Goal: Task Accomplishment & Management: Complete application form

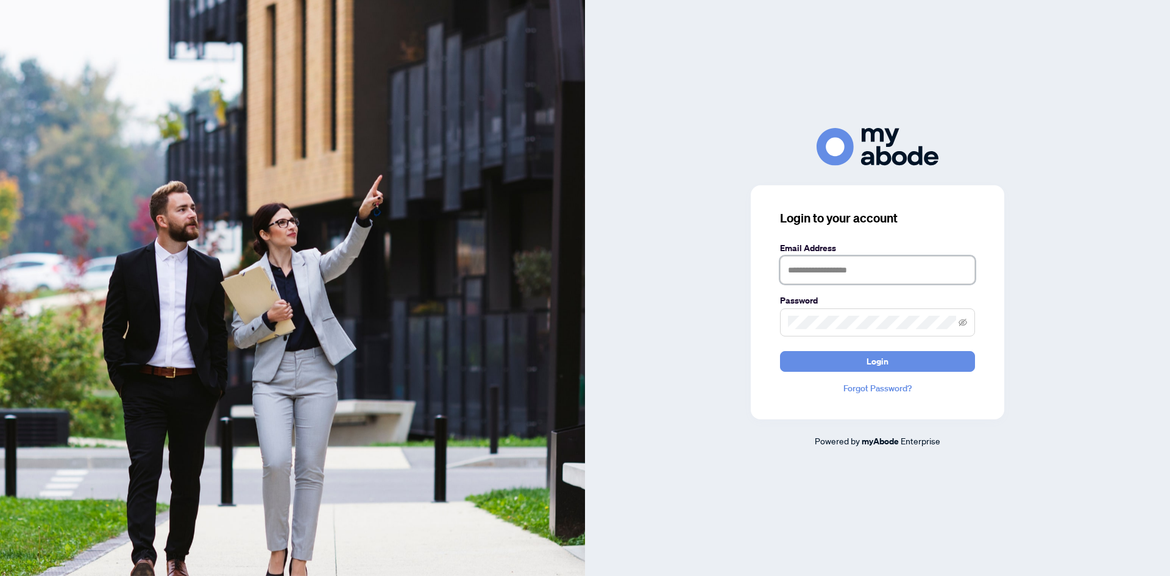
click at [830, 277] on input "text" at bounding box center [877, 270] width 195 height 28
click at [847, 270] on input "text" at bounding box center [877, 270] width 195 height 28
type input "**********"
click at [875, 315] on span at bounding box center [877, 322] width 195 height 28
click at [820, 364] on button "Login" at bounding box center [877, 361] width 195 height 21
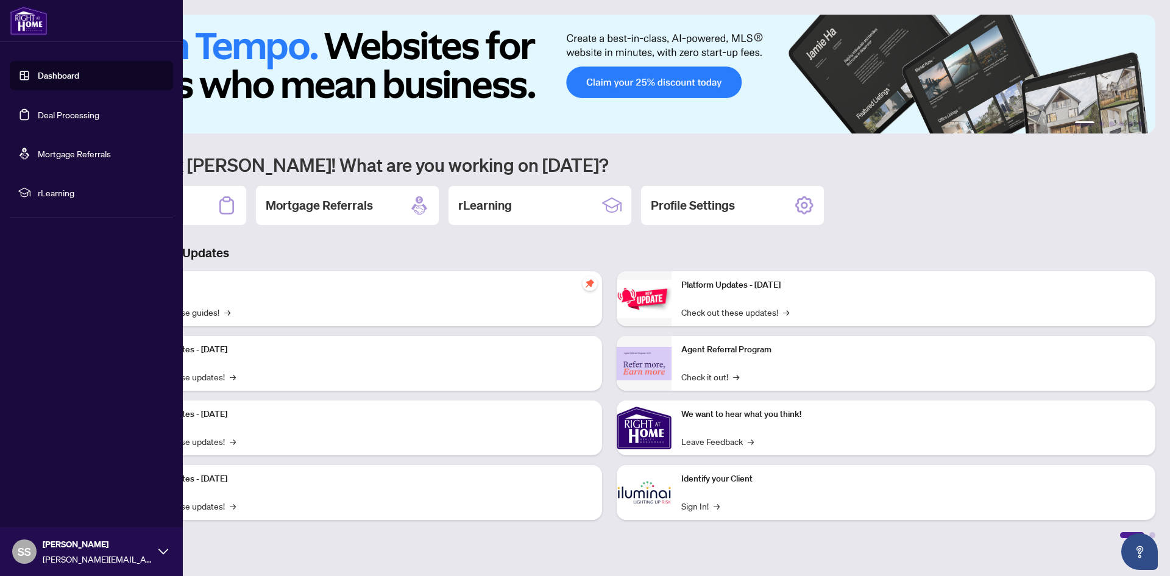
drag, startPoint x: 41, startPoint y: 110, endPoint x: 57, endPoint y: 115, distance: 16.0
click at [41, 110] on link "Deal Processing" at bounding box center [69, 114] width 62 height 11
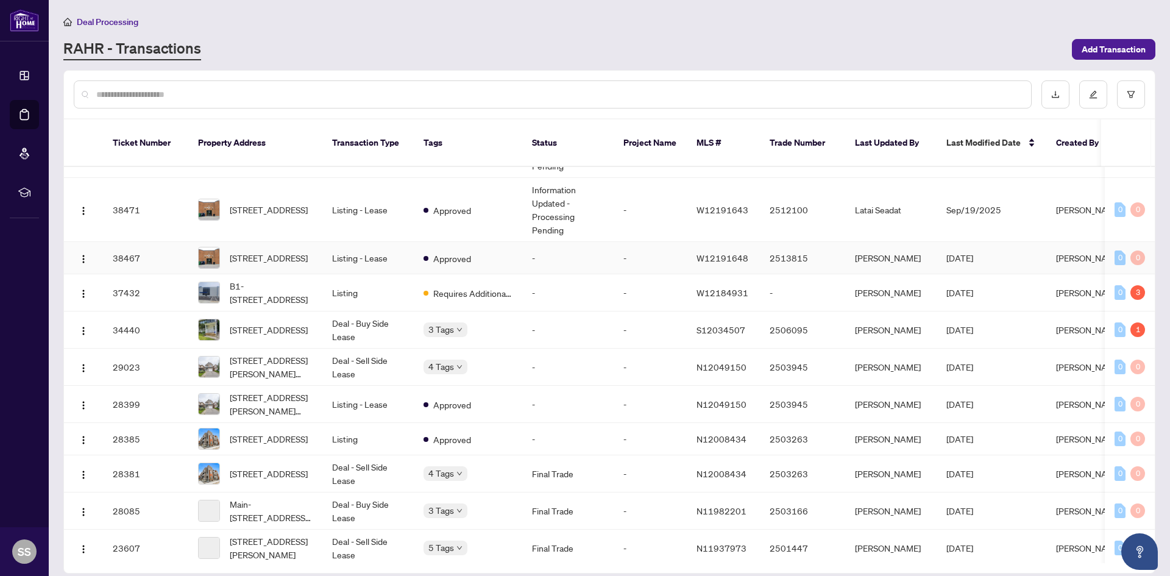
scroll to position [122, 0]
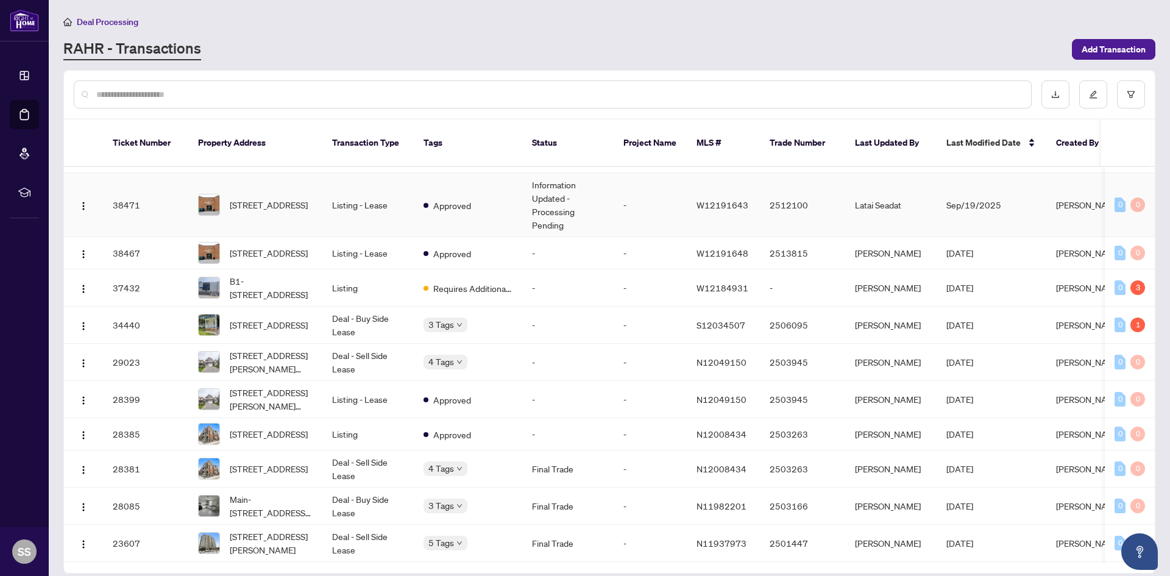
click at [256, 198] on span "18-32 Goodmark Pl, Toronto, Ontario M9W 6J4, Canada" at bounding box center [269, 204] width 78 height 13
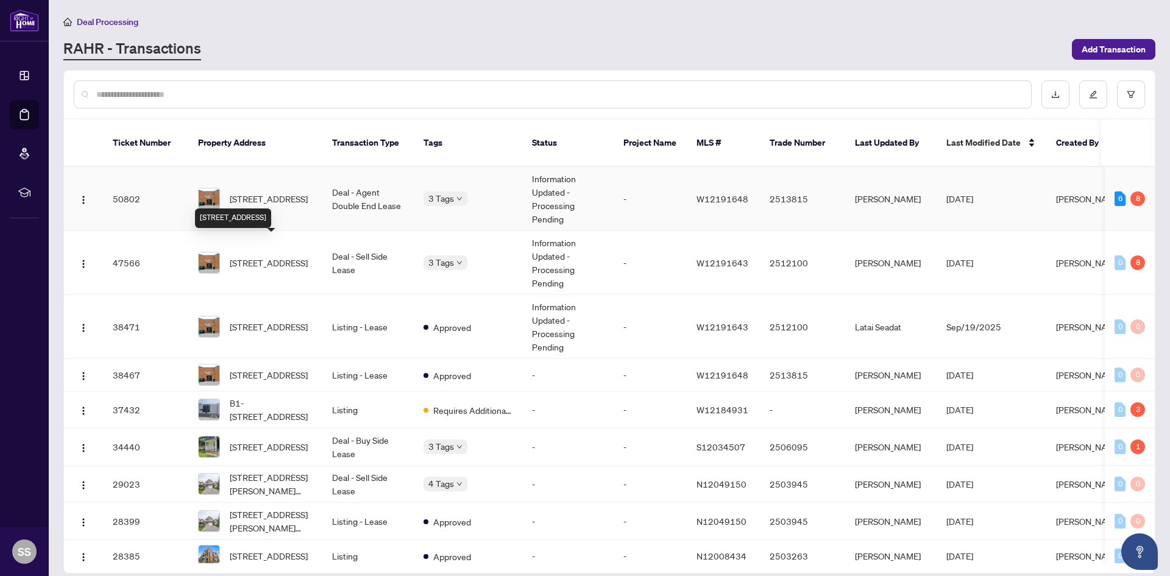
click at [258, 192] on span "17-32 Goodmark Pl, Toronto, Ontario M9W 6J4, Canada" at bounding box center [269, 198] width 78 height 13
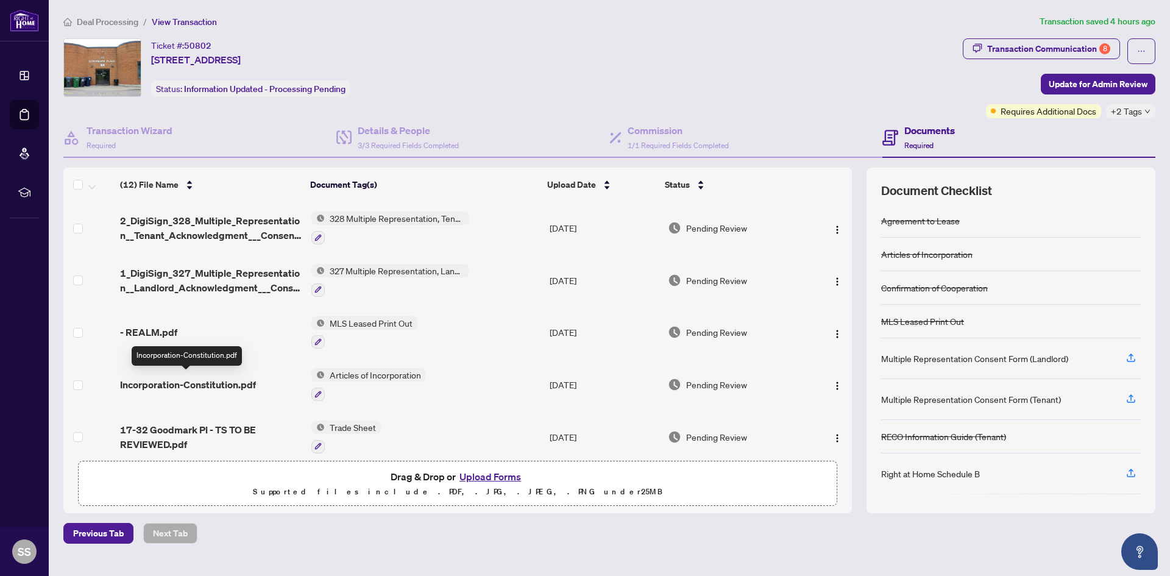
click at [216, 385] on span "Incorporation-Constitution.pdf" at bounding box center [188, 384] width 136 height 15
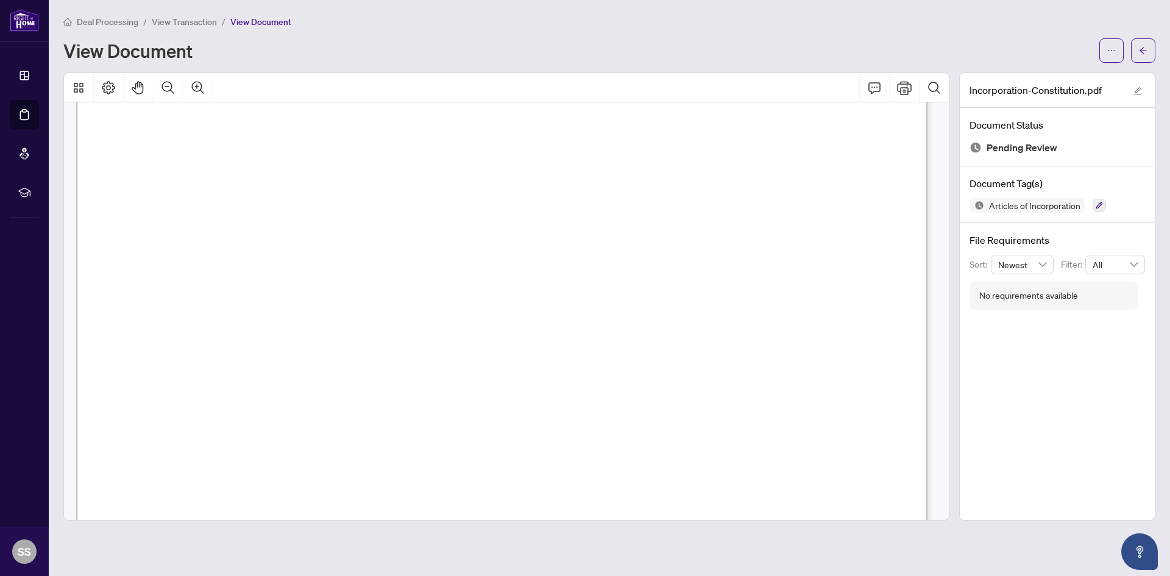
scroll to position [5225, 0]
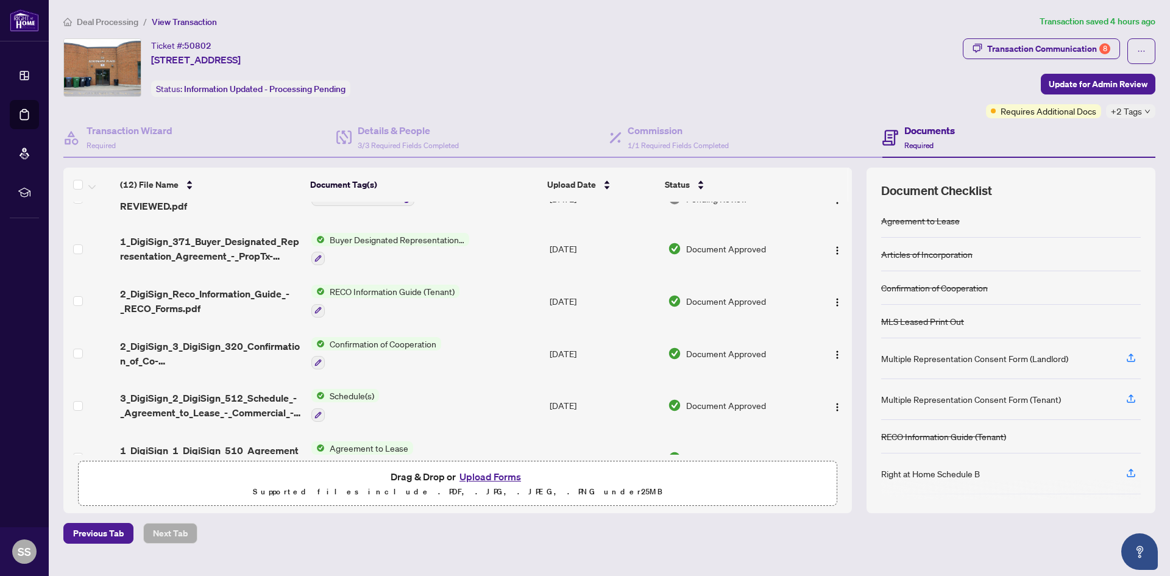
scroll to position [353, 0]
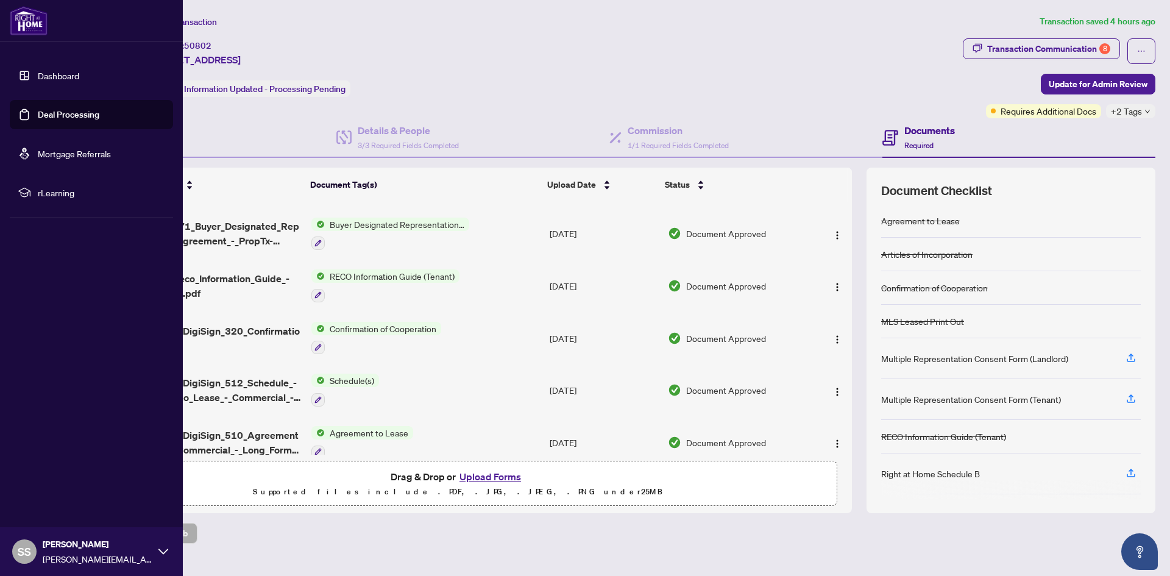
click at [68, 113] on link "Deal Processing" at bounding box center [69, 114] width 62 height 11
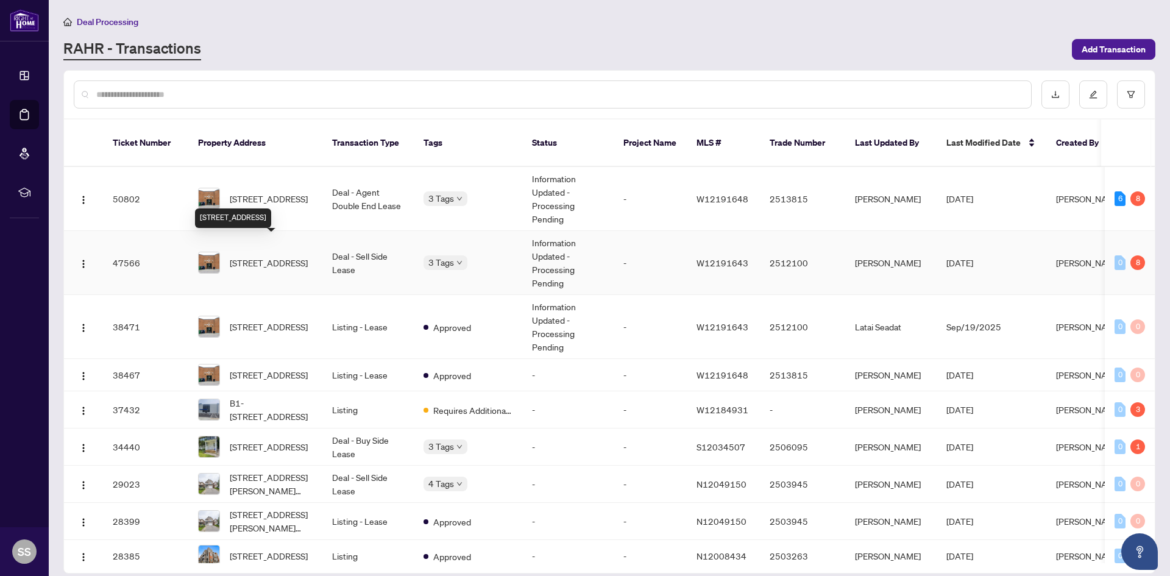
click at [254, 256] on span "18-32 Goodmark Pl, Toronto, Ontario M9W 6J4, Canada" at bounding box center [269, 262] width 78 height 13
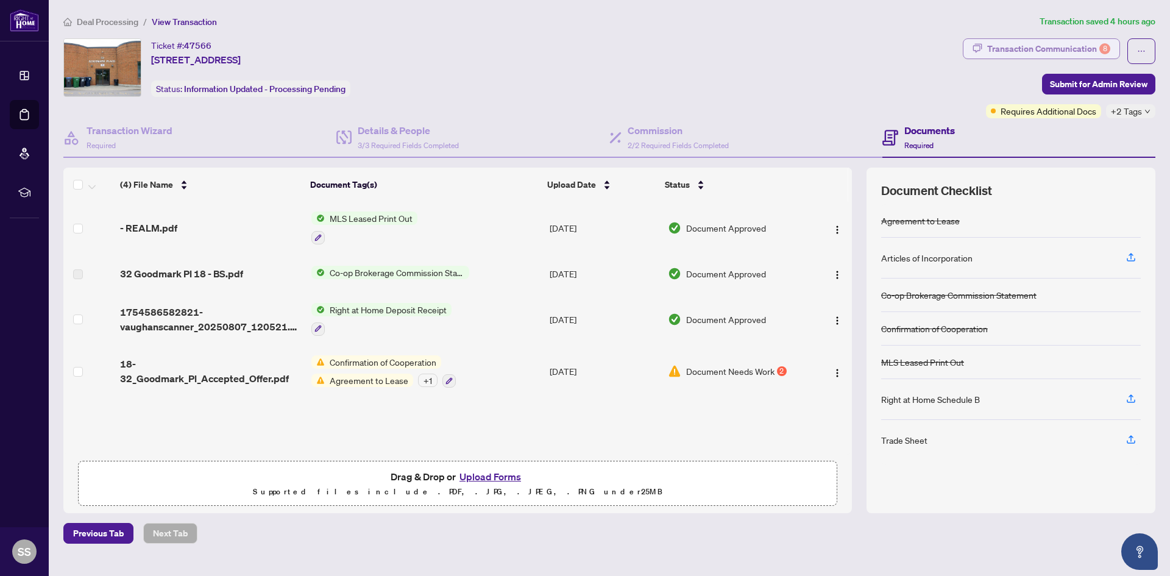
click at [1029, 46] on div "Transaction Communication 8" at bounding box center [1048, 48] width 123 height 19
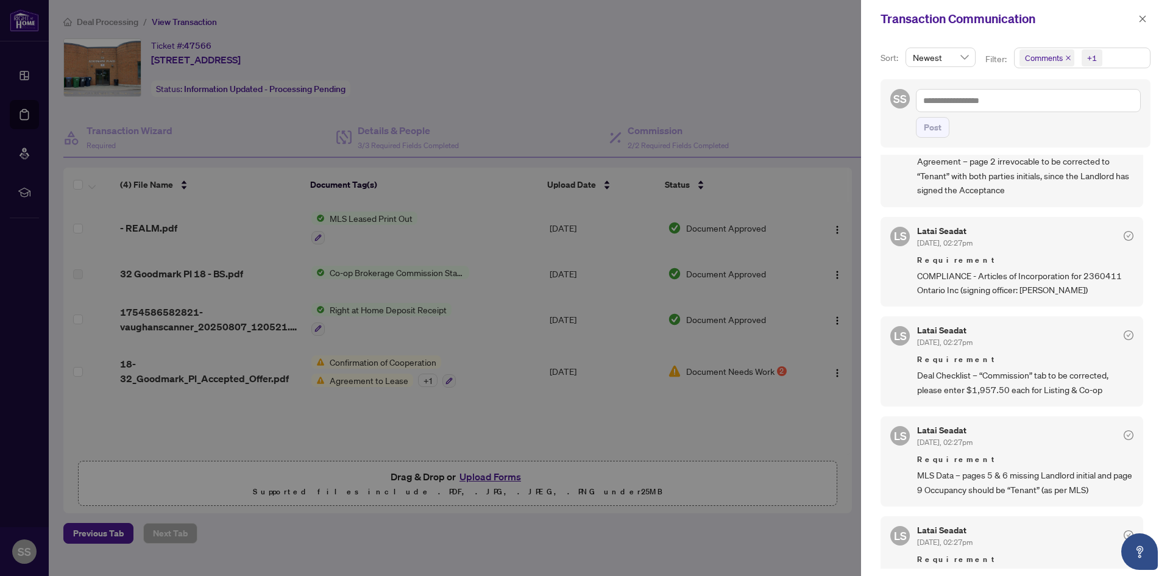
scroll to position [426, 0]
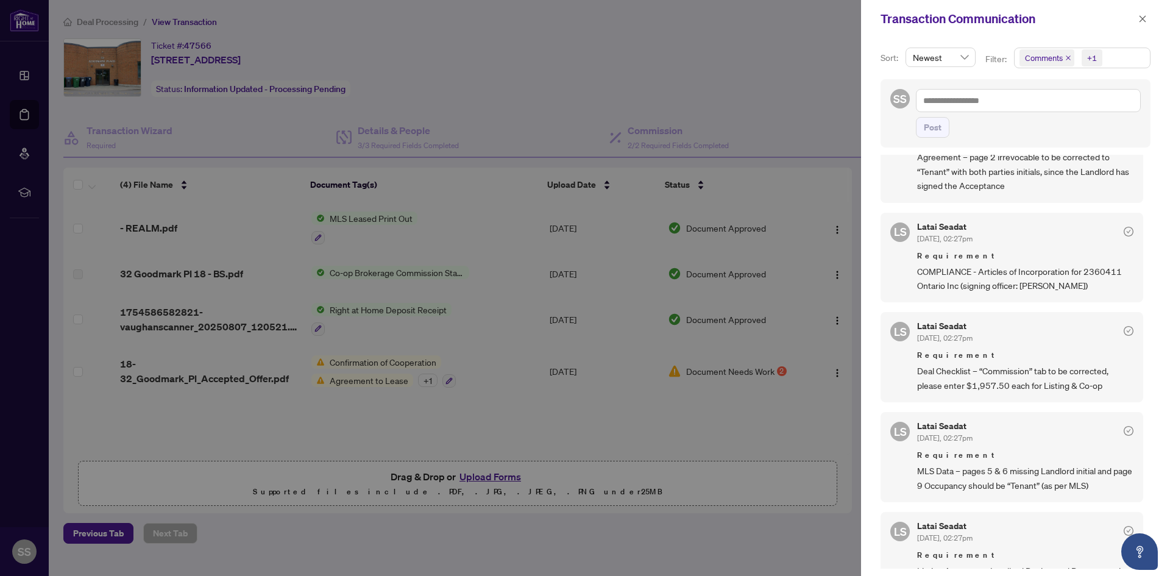
click at [694, 53] on div at bounding box center [585, 288] width 1170 height 576
click at [1145, 15] on icon "close" at bounding box center [1142, 19] width 9 height 9
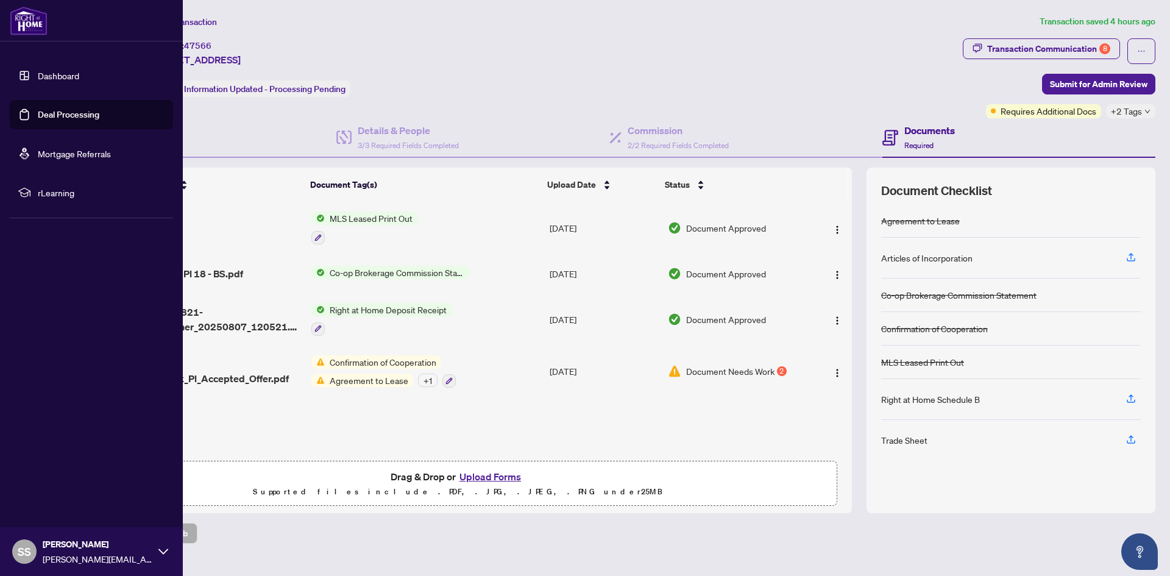
click at [63, 116] on link "Deal Processing" at bounding box center [69, 114] width 62 height 11
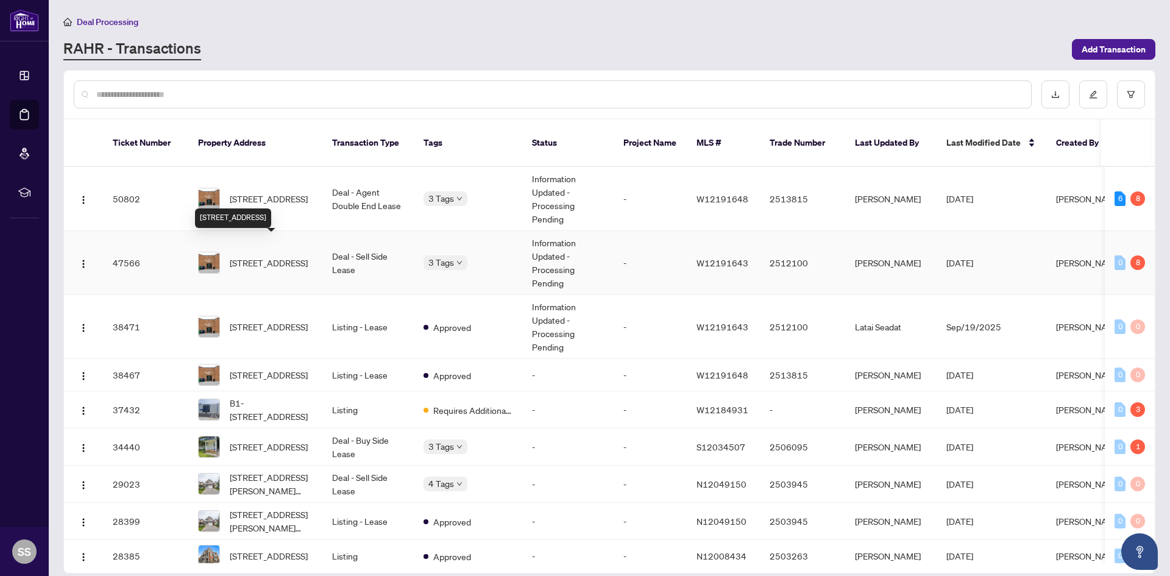
click at [254, 256] on span "18-32 Goodmark Pl, Toronto, Ontario M9W 6J4, Canada" at bounding box center [269, 262] width 78 height 13
click at [274, 192] on span "17-32 Goodmark Pl, Toronto, Ontario M9W 6J4, Canada" at bounding box center [269, 198] width 78 height 13
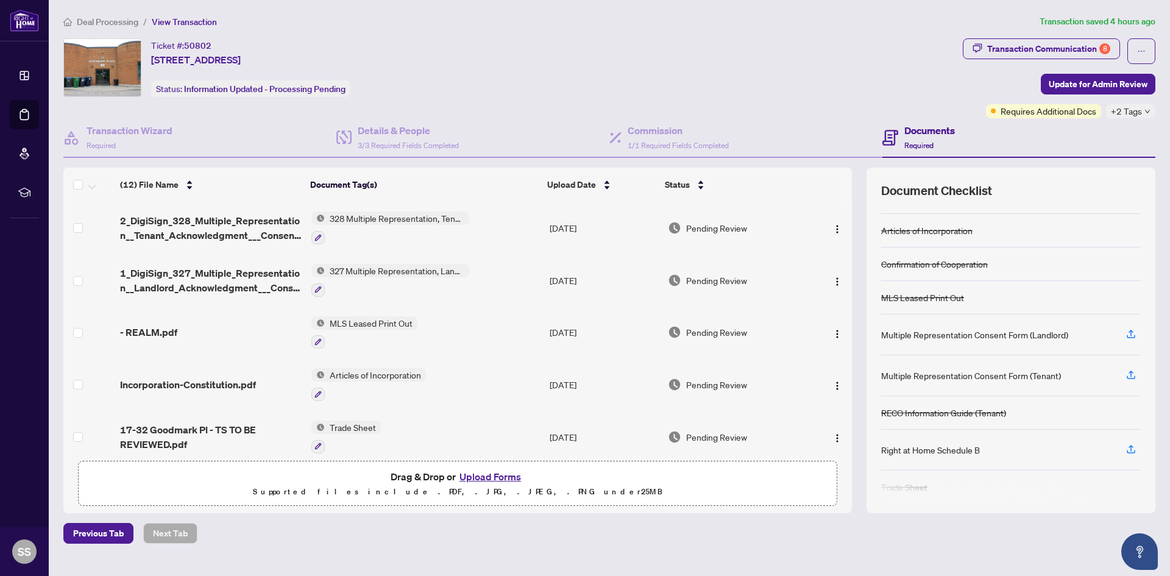
scroll to position [34, 0]
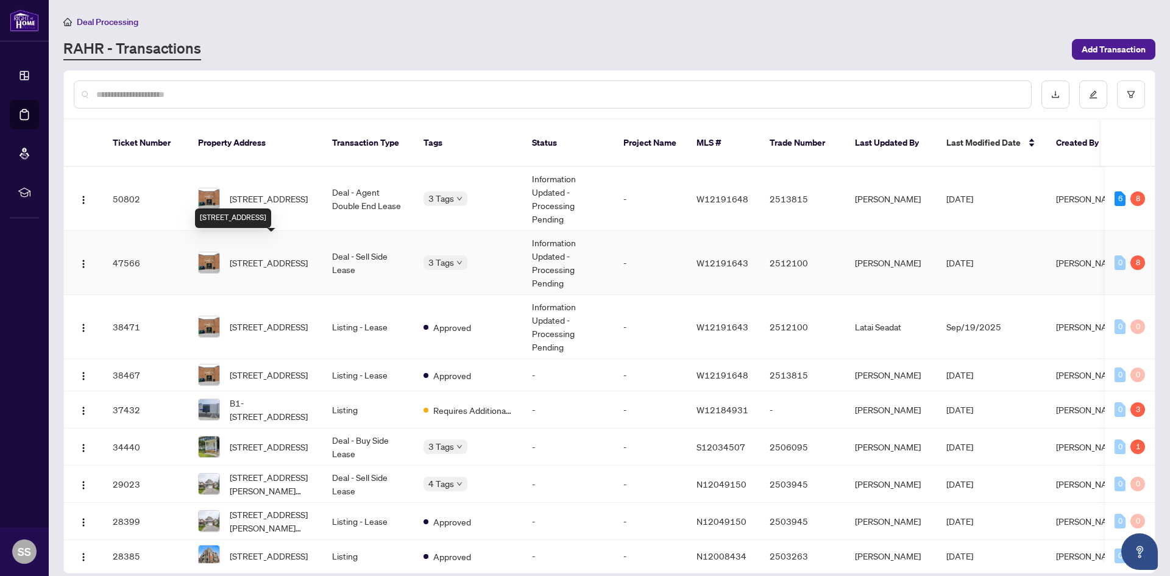
click at [275, 256] on span "18-32 Goodmark Pl, Toronto, Ontario M9W 6J4, Canada" at bounding box center [269, 262] width 78 height 13
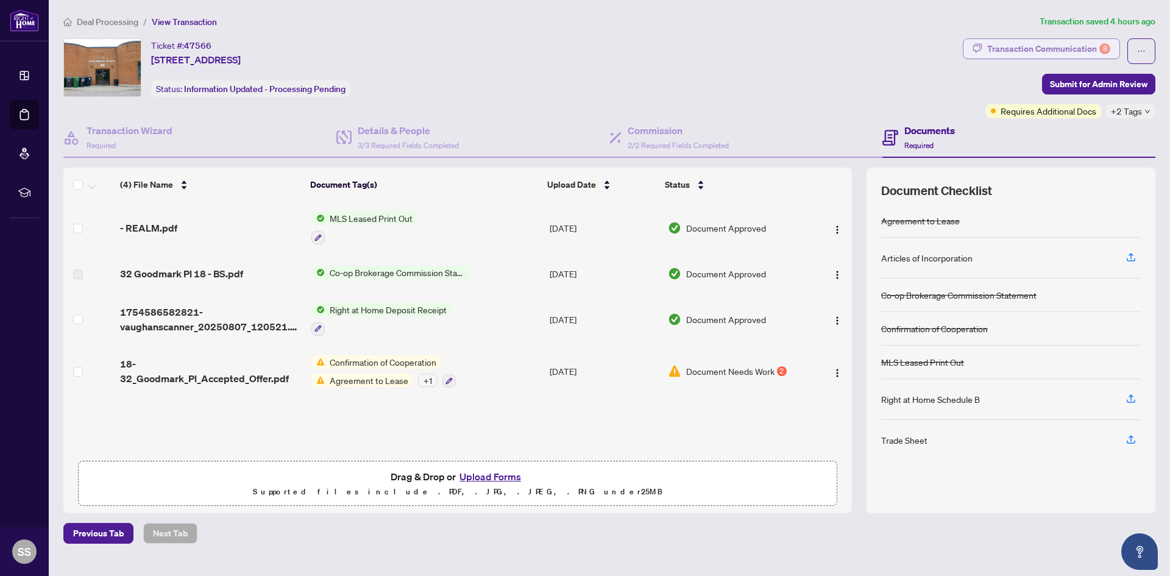
click at [1089, 51] on div "Transaction Communication 8" at bounding box center [1048, 48] width 123 height 19
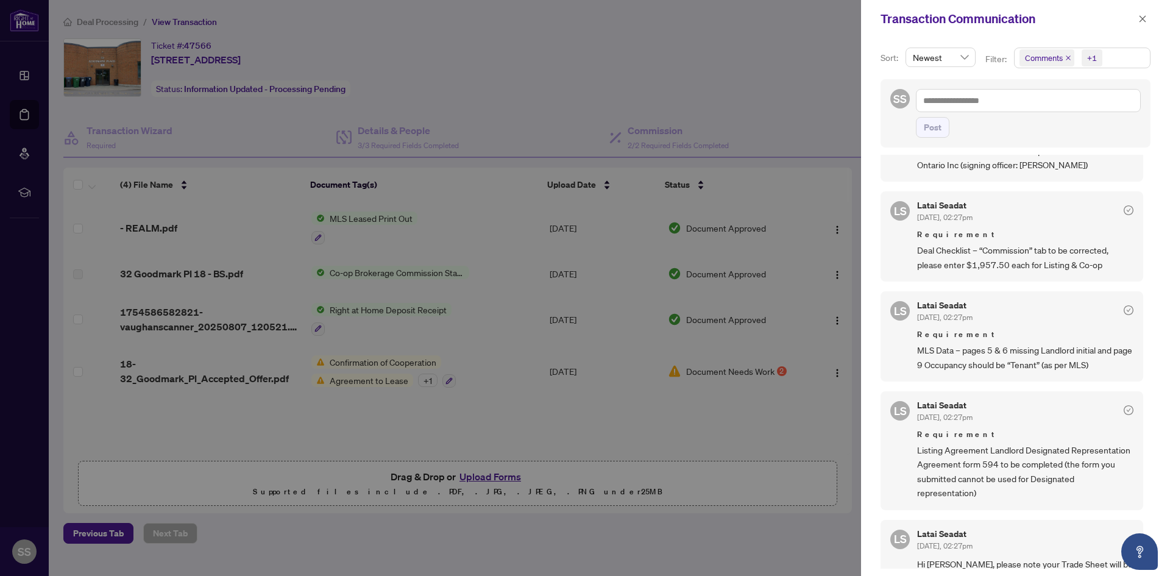
scroll to position [2, 0]
click at [1141, 19] on icon "close" at bounding box center [1142, 18] width 7 height 7
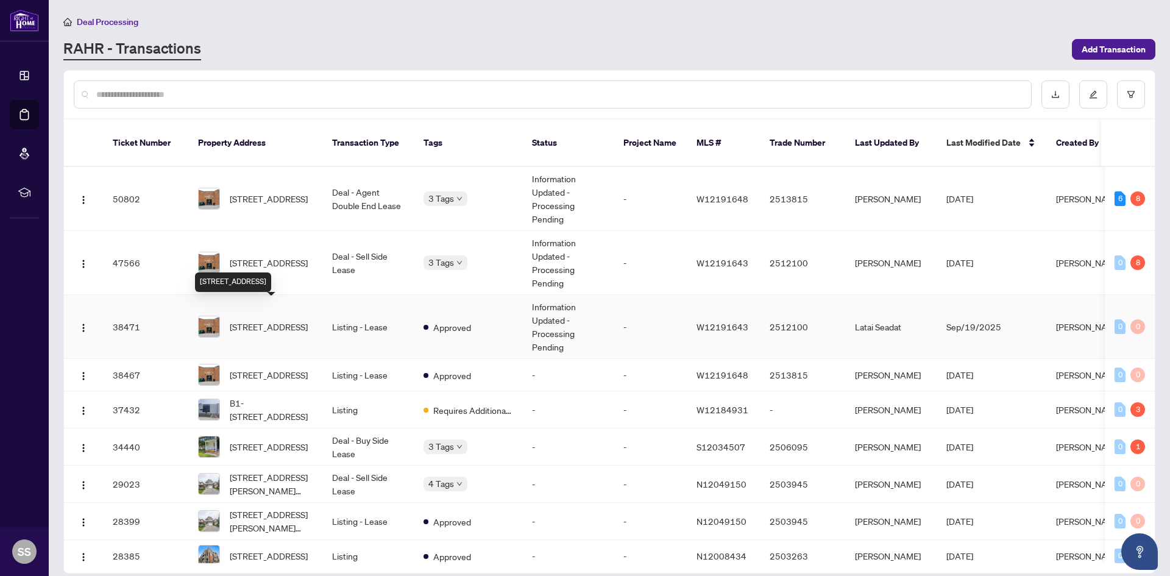
click at [270, 320] on span "18-32 Goodmark Pl, Toronto, Ontario M9W 6J4, Canada" at bounding box center [269, 326] width 78 height 13
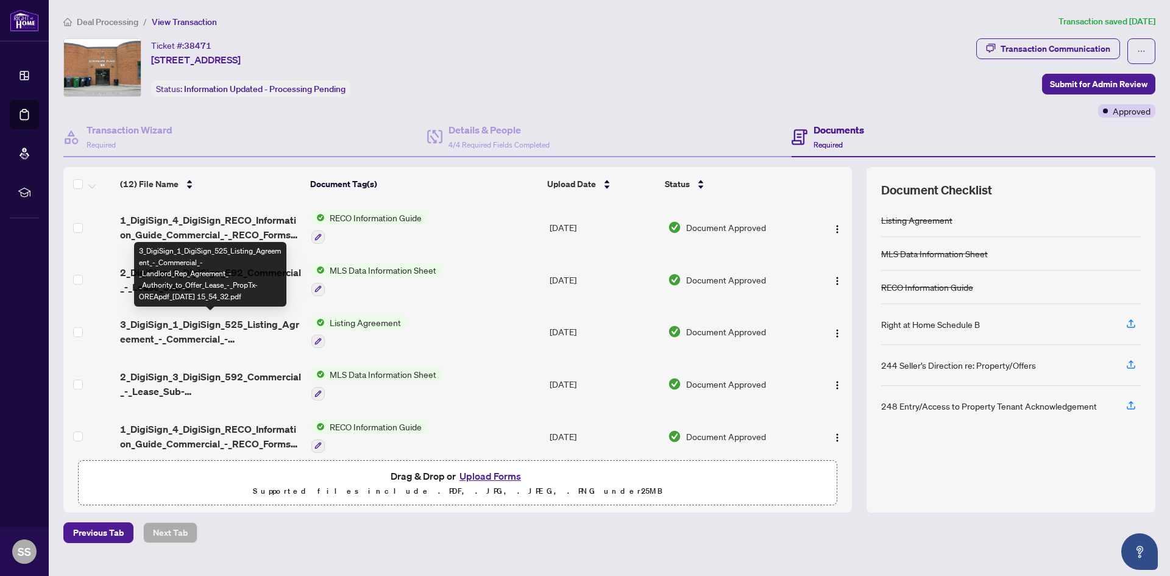
click at [160, 322] on span "3_DigiSign_1_DigiSign_525_Listing_Agreement_-_Commercial_-_Landlord_Rep_Agreeme…" at bounding box center [210, 331] width 181 height 29
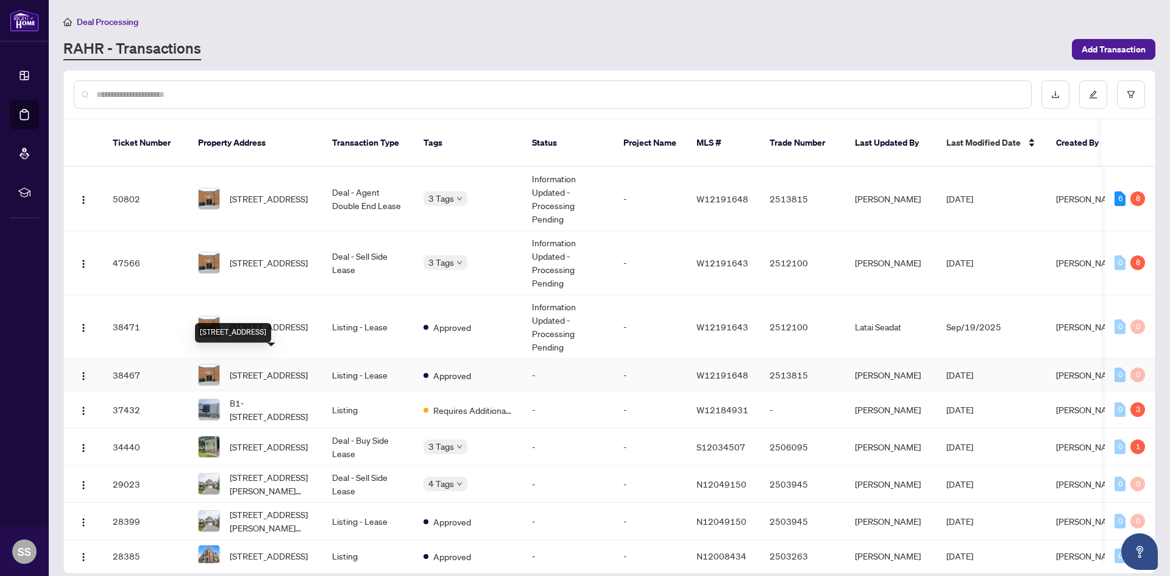
click at [267, 368] on span "17-32 Goodmark Pl, Toronto, Ontario M9W 6J4, Canada" at bounding box center [269, 374] width 78 height 13
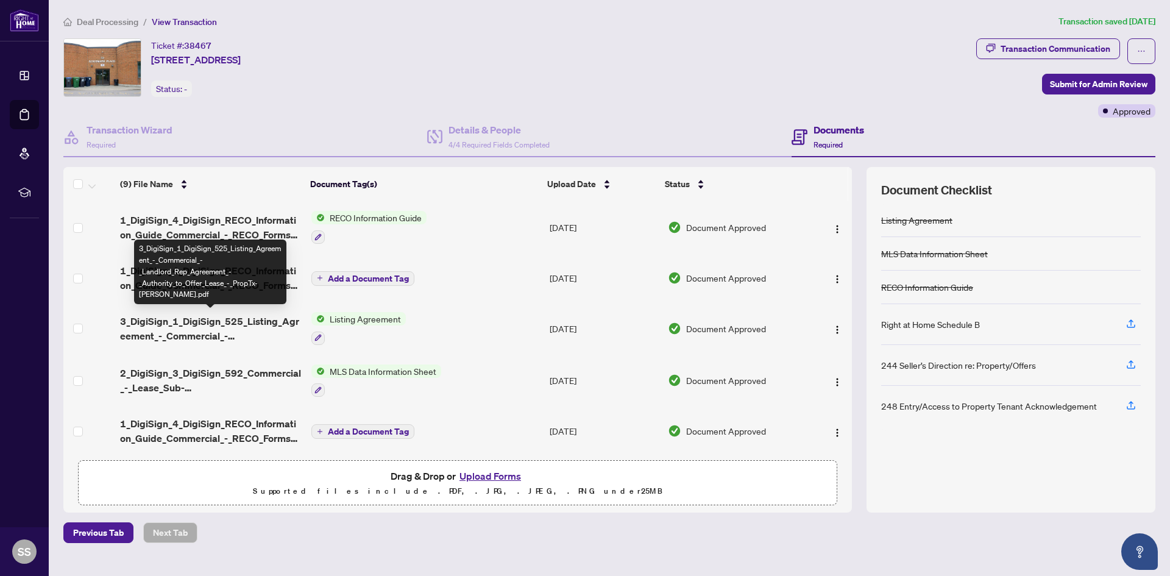
click at [130, 323] on span "3_DigiSign_1_DigiSign_525_Listing_Agreement_-_Commercial_-_Landlord_Rep_Agreeme…" at bounding box center [210, 328] width 181 height 29
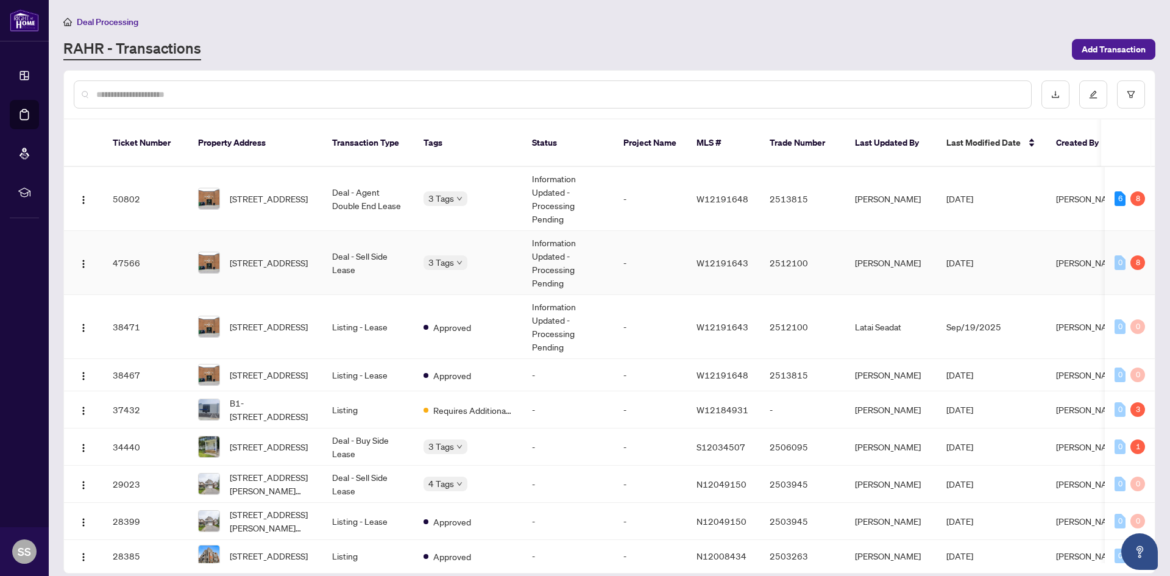
click at [277, 261] on td "18-32 Goodmark Pl, Toronto, Ontario M9W 6J4, Canada" at bounding box center [255, 263] width 134 height 64
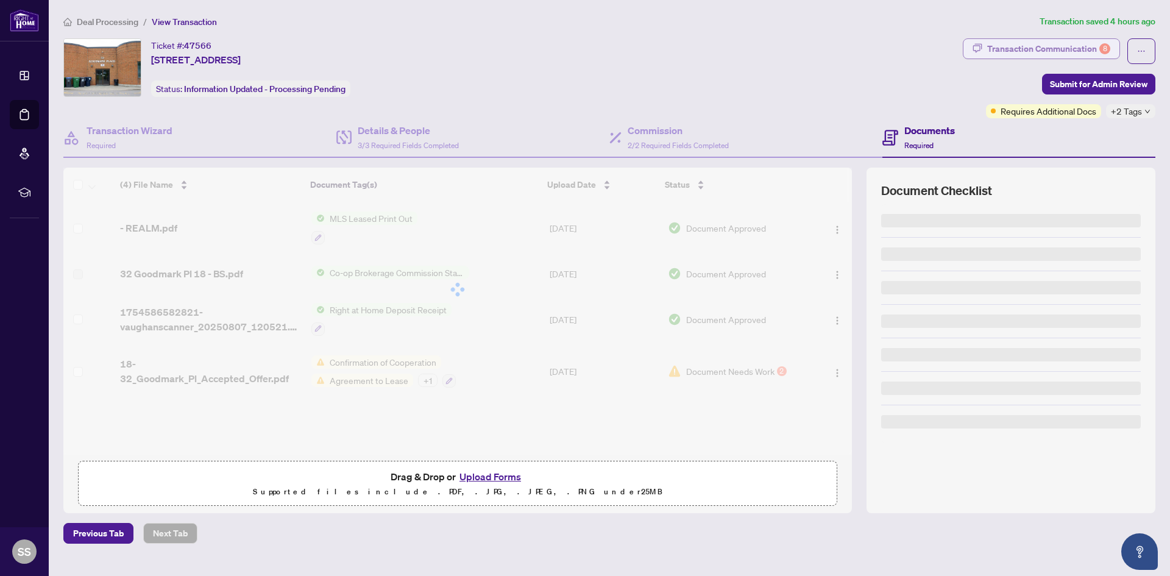
click at [1052, 53] on div "Transaction Communication 8" at bounding box center [1048, 48] width 123 height 19
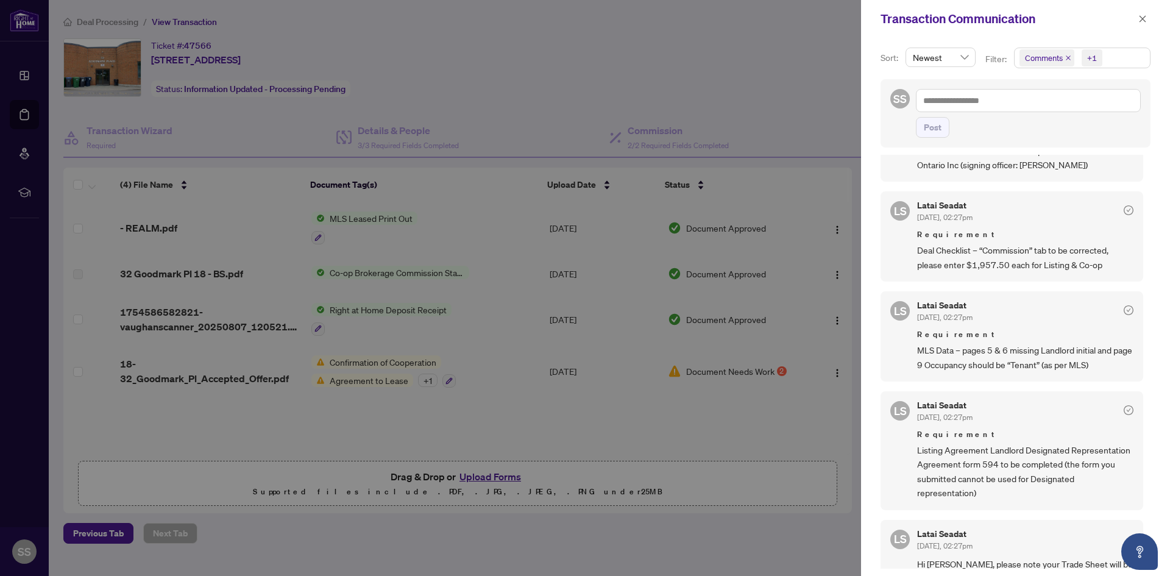
scroll to position [2, 0]
click at [1143, 18] on icon "close" at bounding box center [1142, 19] width 9 height 9
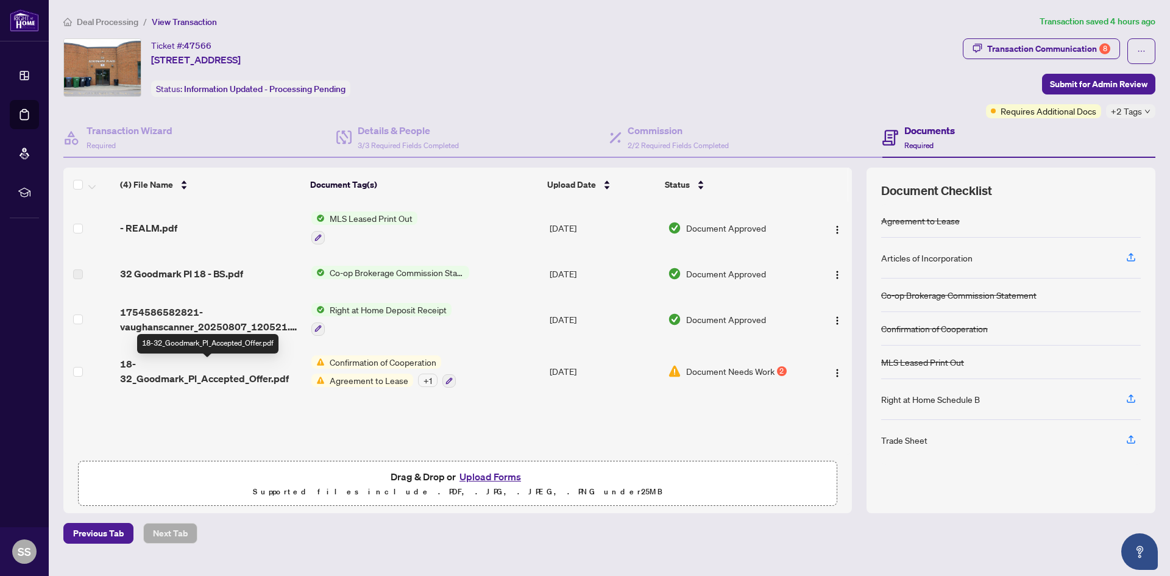
click at [219, 367] on span "18-32_Goodmark_Pl_Accepted_Offer.pdf" at bounding box center [210, 370] width 181 height 29
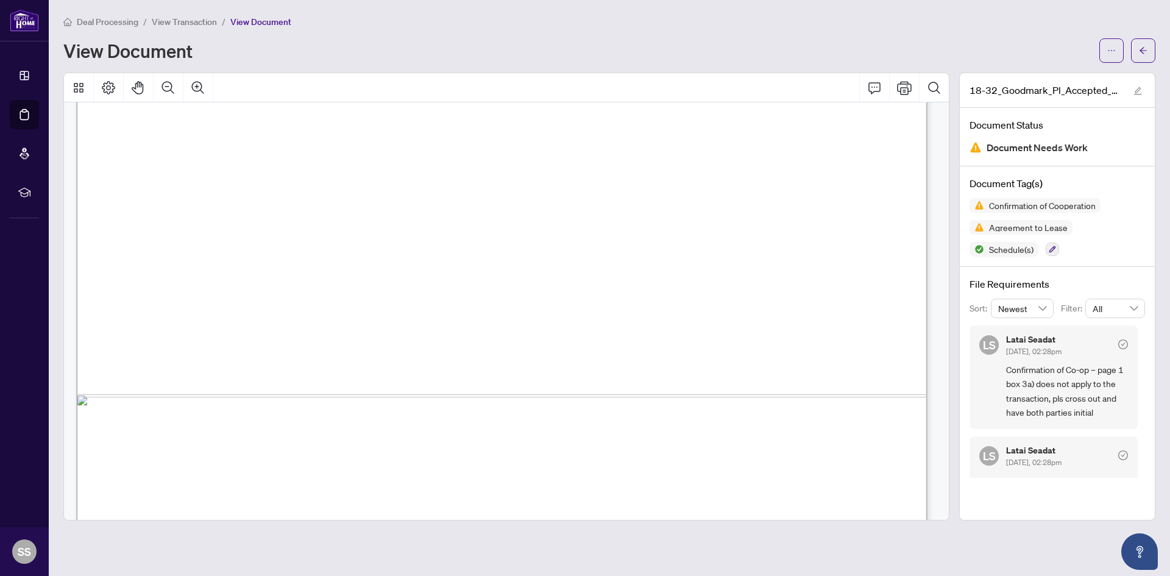
scroll to position [14258, 0]
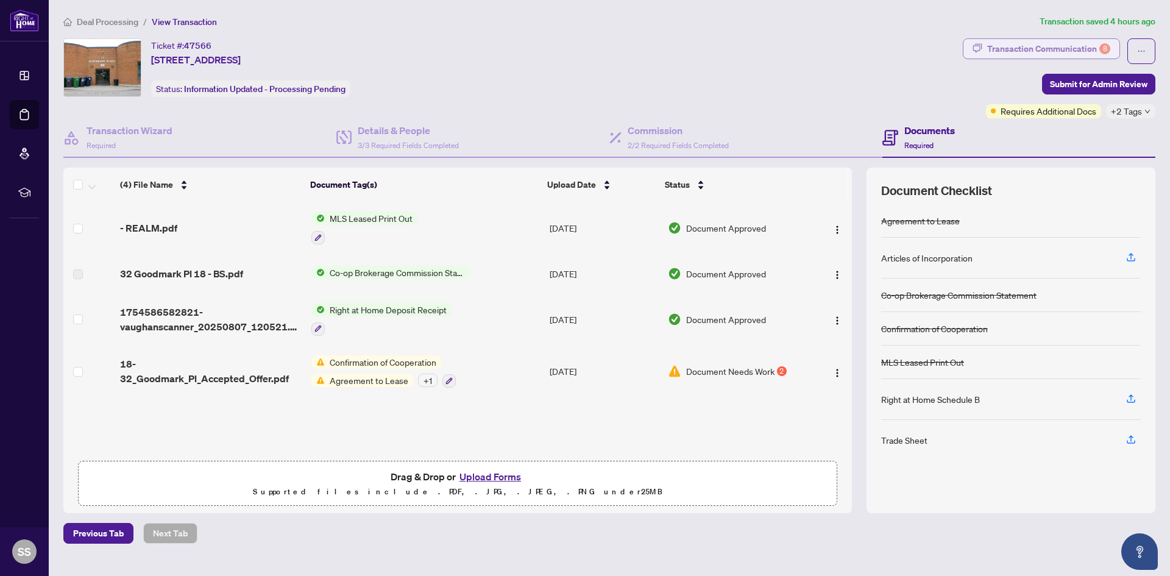
click at [1023, 52] on div "Transaction Communication 8" at bounding box center [1048, 48] width 123 height 19
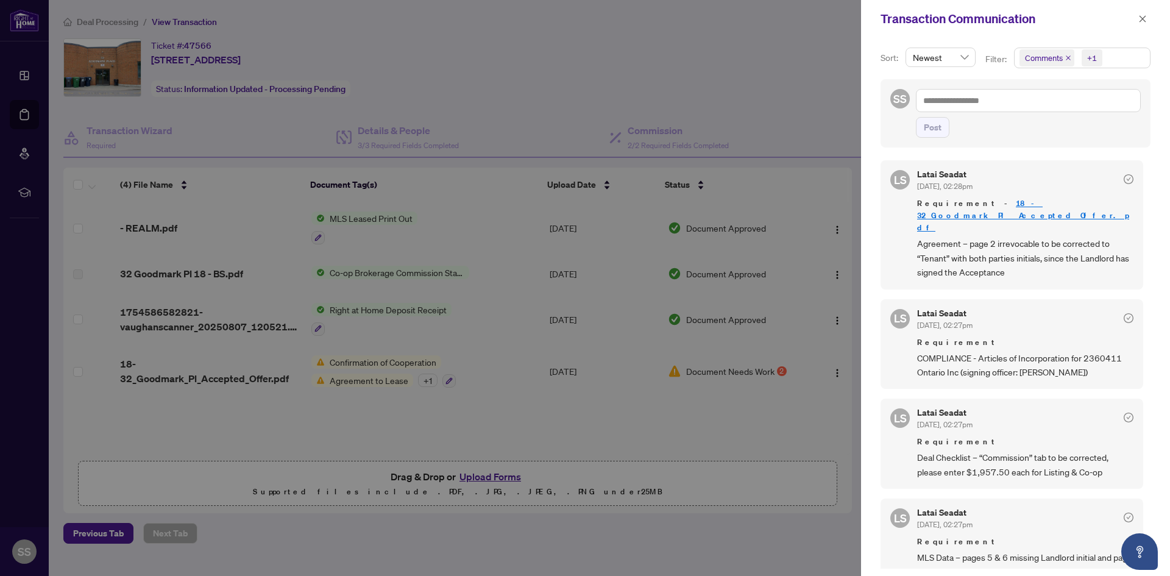
scroll to position [547, 0]
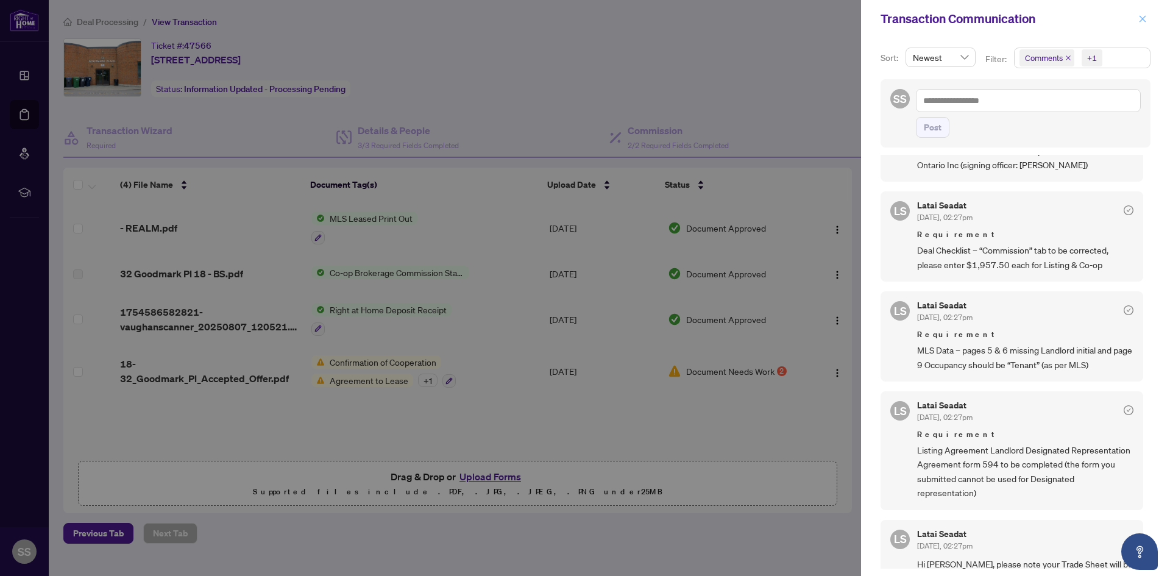
click at [1141, 17] on icon "close" at bounding box center [1142, 18] width 7 height 7
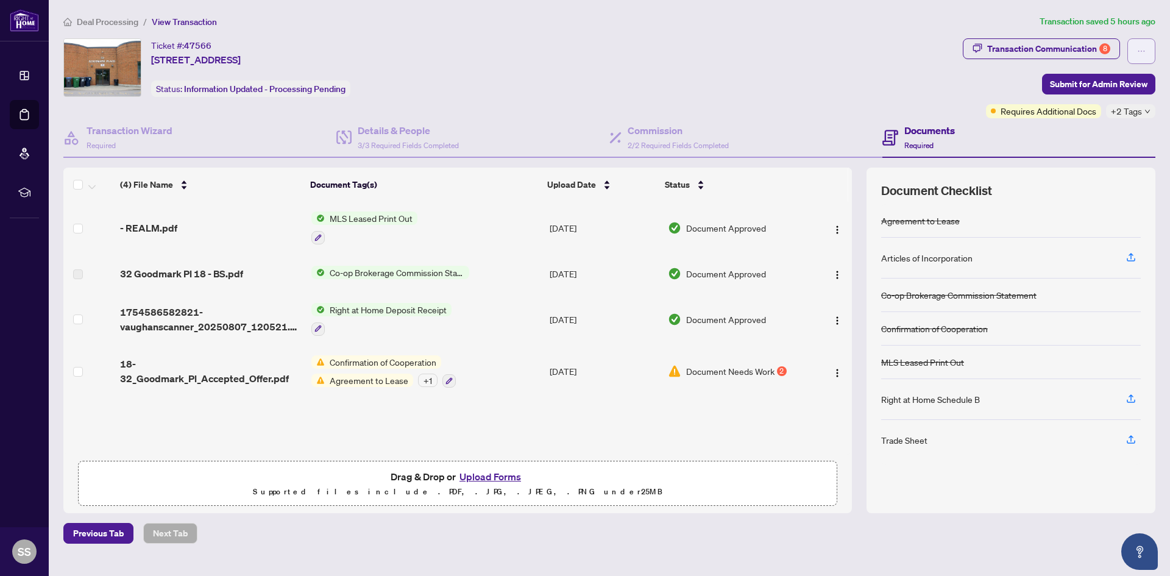
click at [1139, 52] on icon "ellipsis" at bounding box center [1141, 51] width 9 height 9
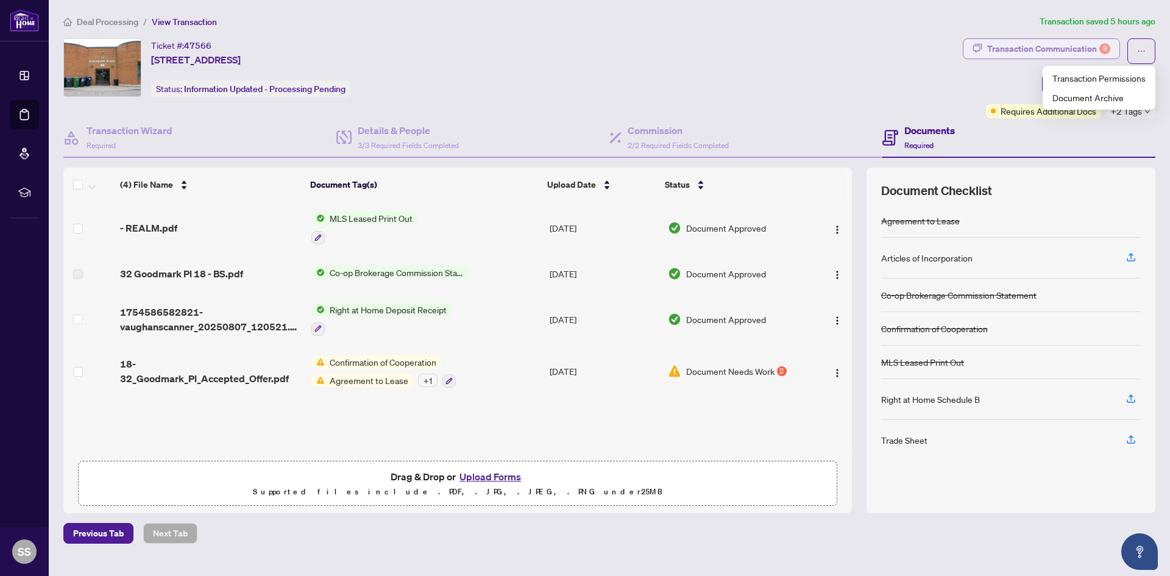
click at [1078, 54] on div "Transaction Communication 8" at bounding box center [1048, 48] width 123 height 19
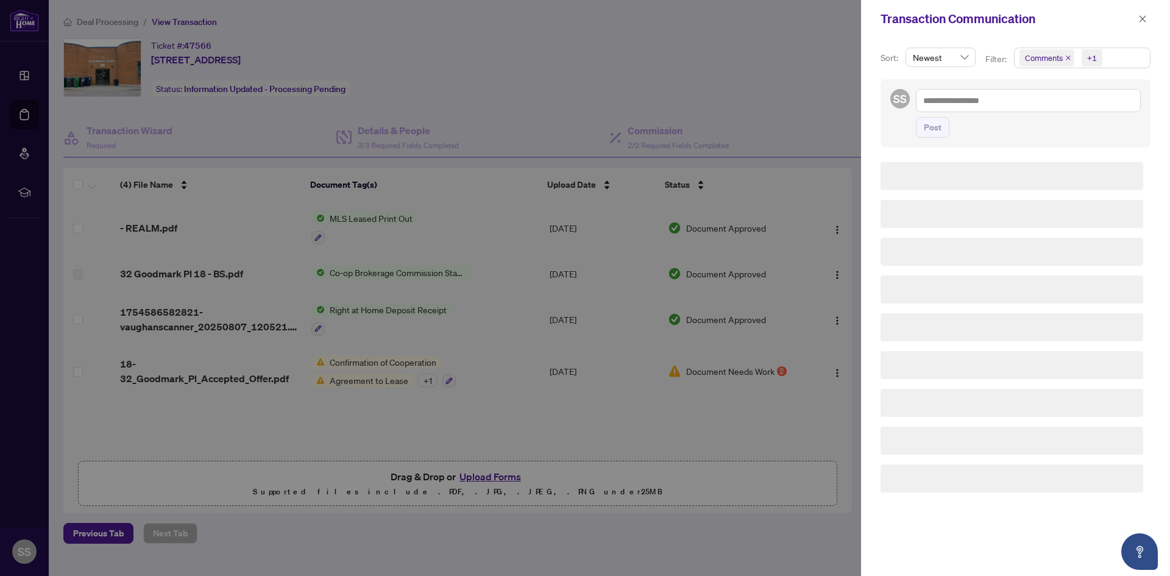
scroll to position [0, 0]
click at [1140, 21] on icon "close" at bounding box center [1142, 19] width 9 height 9
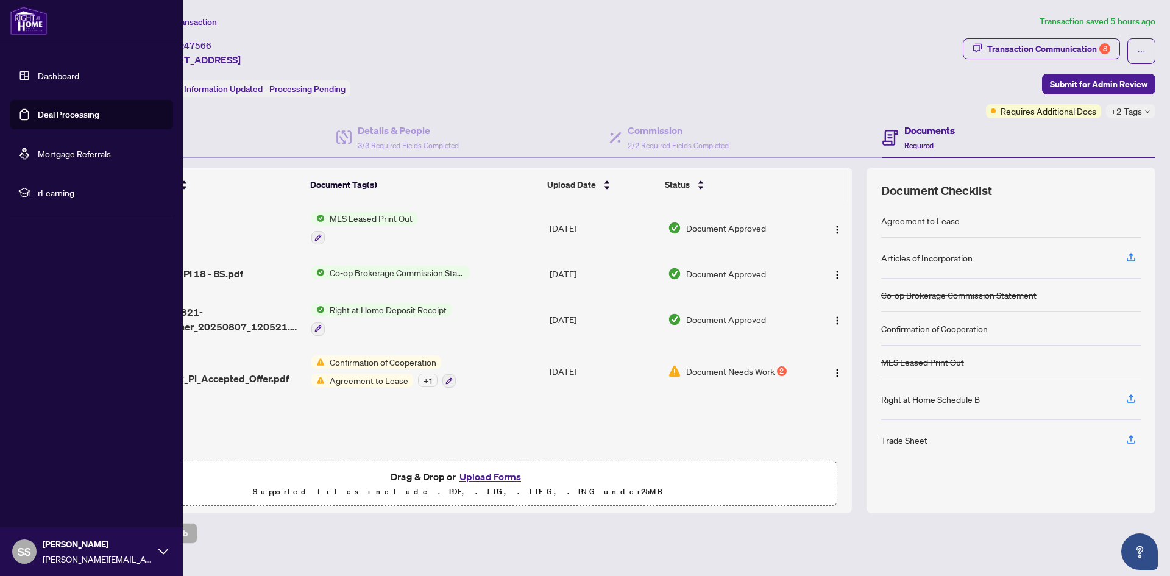
click at [54, 551] on div "Stephen Strazzeri stephen.strazzeri@gmail.com" at bounding box center [98, 551] width 110 height 28
click at [160, 553] on icon at bounding box center [163, 550] width 10 height 5
click at [160, 553] on icon at bounding box center [163, 551] width 10 height 10
drag, startPoint x: 44, startPoint y: 479, endPoint x: 83, endPoint y: 470, distance: 40.6
click at [44, 478] on span "Logout" at bounding box center [48, 478] width 27 height 19
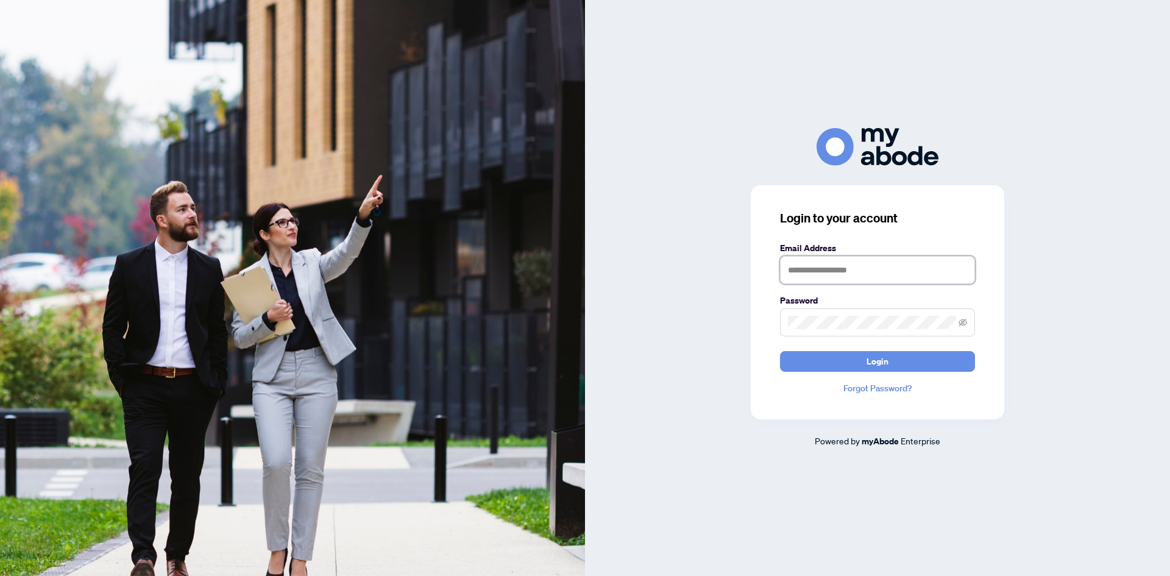
click at [861, 262] on input "text" at bounding box center [877, 270] width 195 height 28
type input "**********"
click at [813, 358] on button "Login" at bounding box center [877, 361] width 195 height 21
click at [899, 362] on button "Login" at bounding box center [877, 361] width 195 height 21
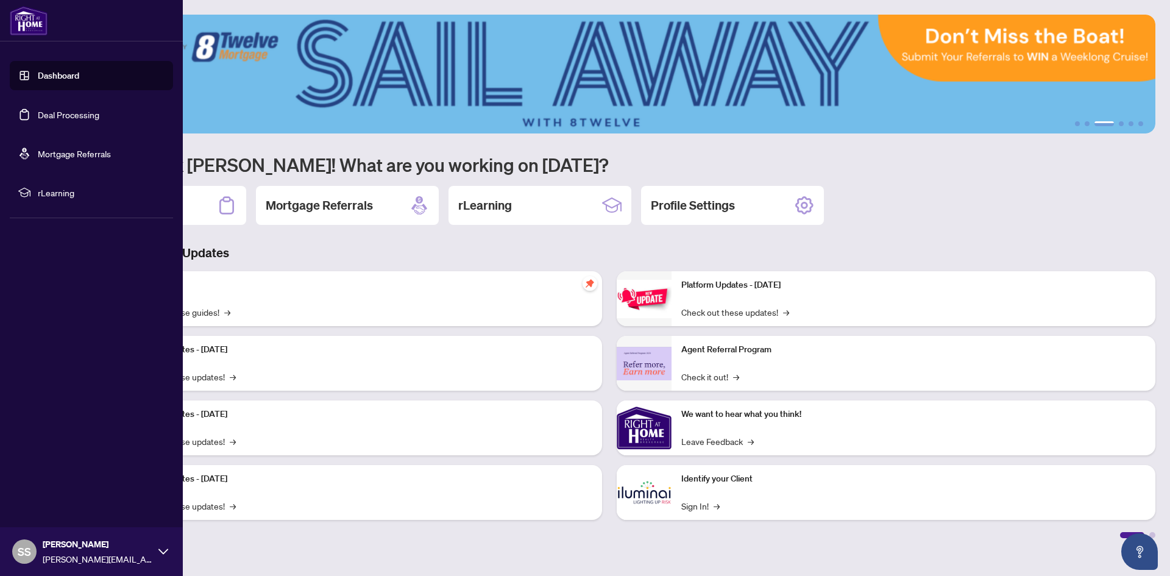
click at [38, 109] on link "Deal Processing" at bounding box center [69, 114] width 62 height 11
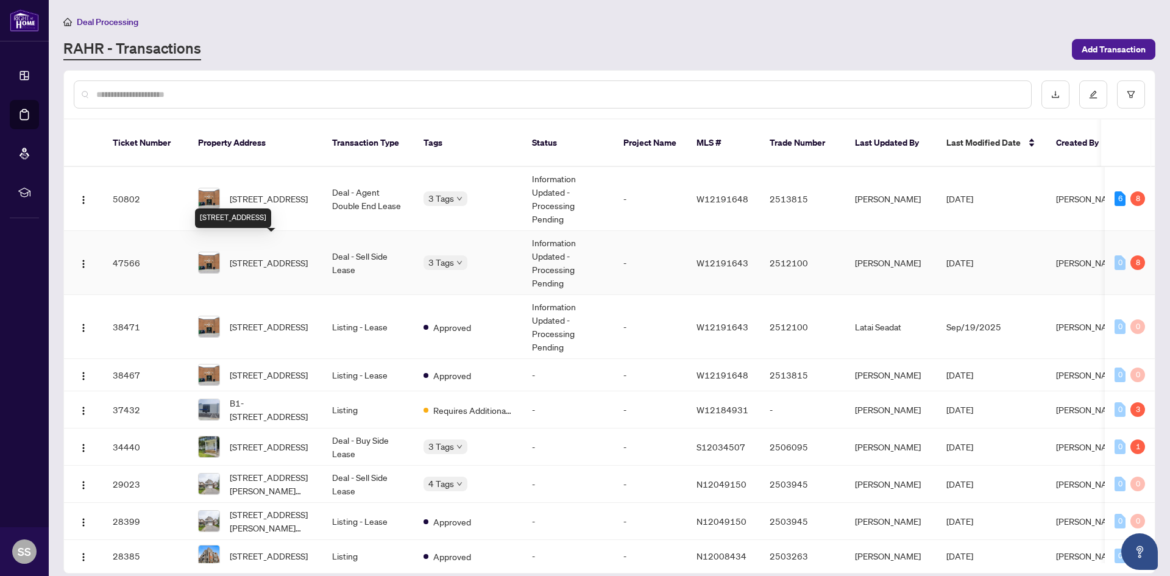
click at [279, 256] on span "[STREET_ADDRESS]" at bounding box center [269, 262] width 78 height 13
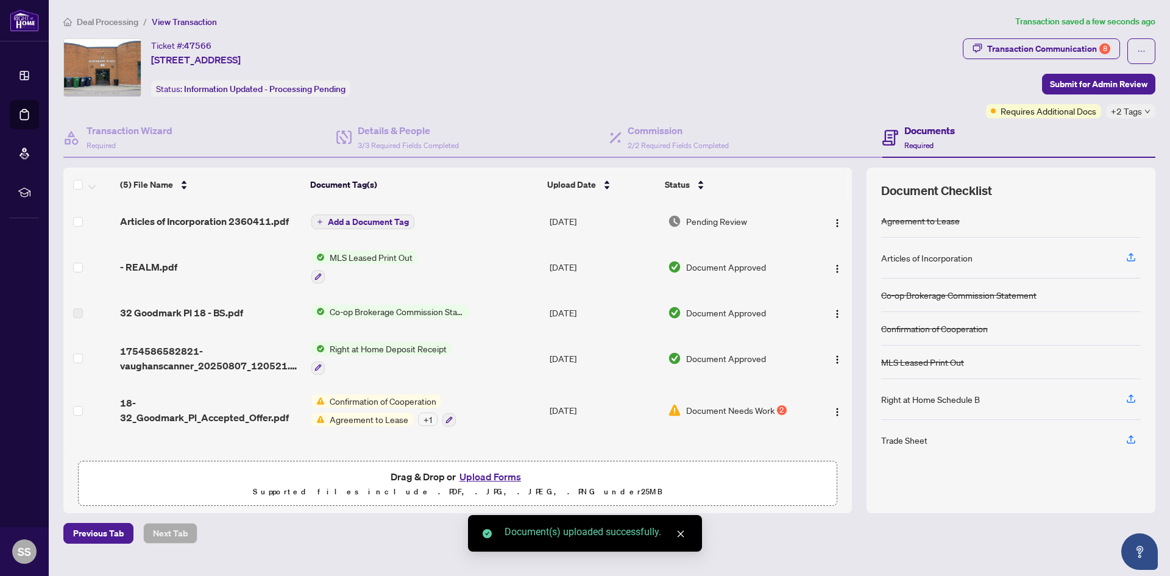
click at [356, 217] on span "Add a Document Tag" at bounding box center [368, 221] width 81 height 9
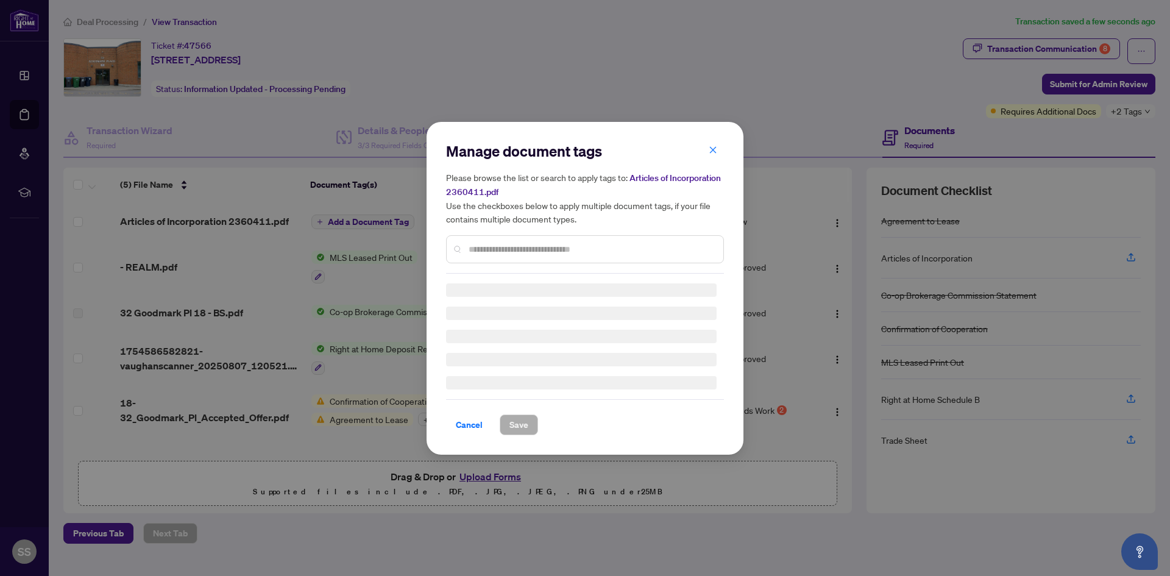
click at [512, 246] on input "text" at bounding box center [590, 248] width 245 height 13
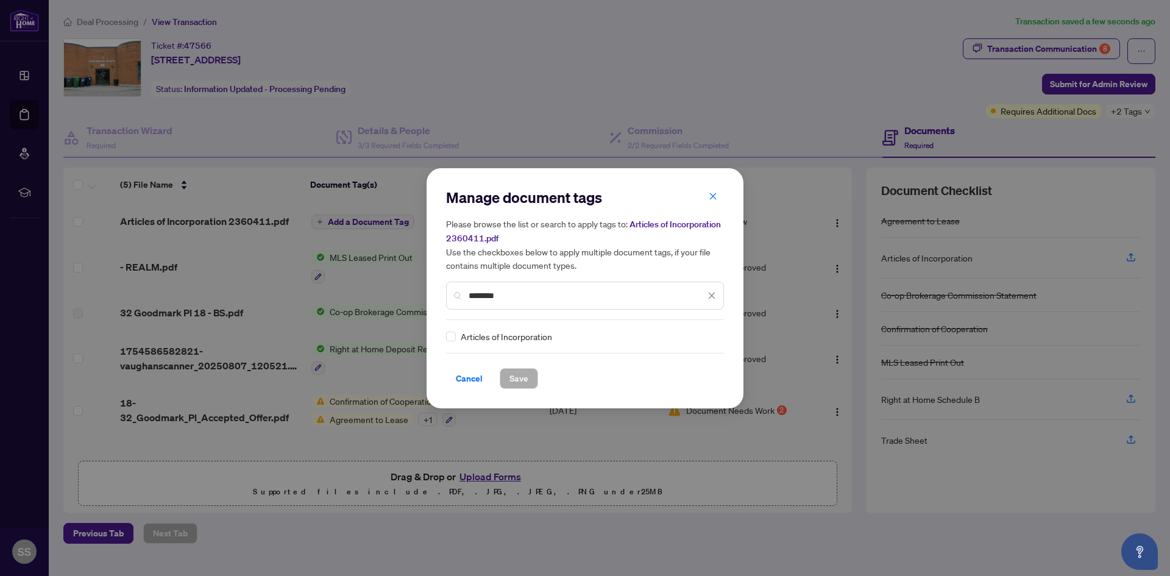
type input "********"
click at [521, 374] on span "Save" at bounding box center [518, 378] width 19 height 19
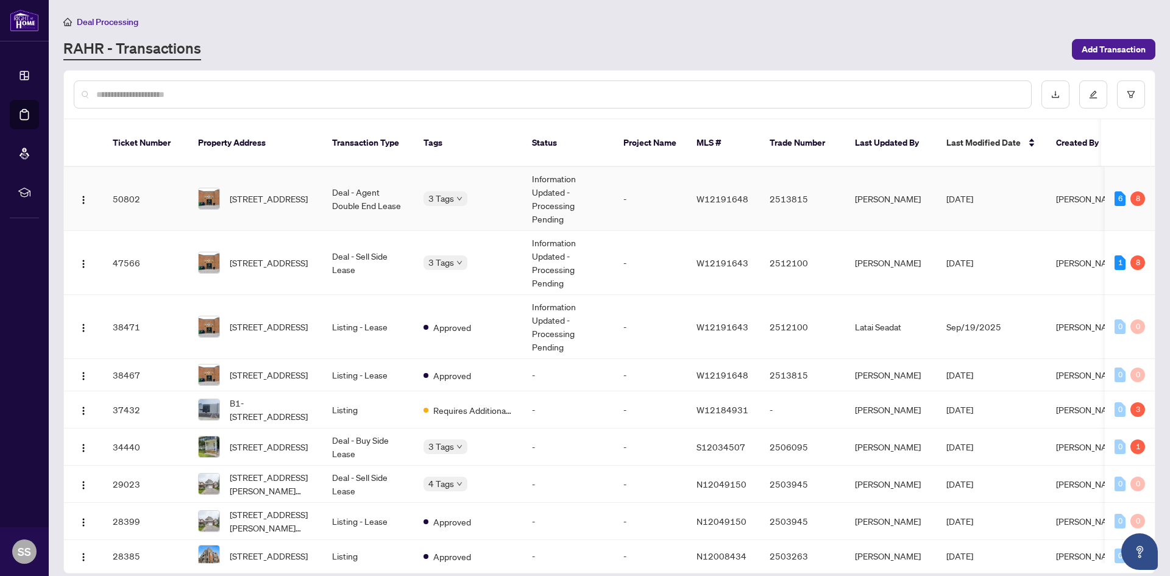
click at [265, 192] on span "17-32 Goodmark Pl, Toronto, Ontario M9W 6J4, Canada" at bounding box center [269, 198] width 78 height 13
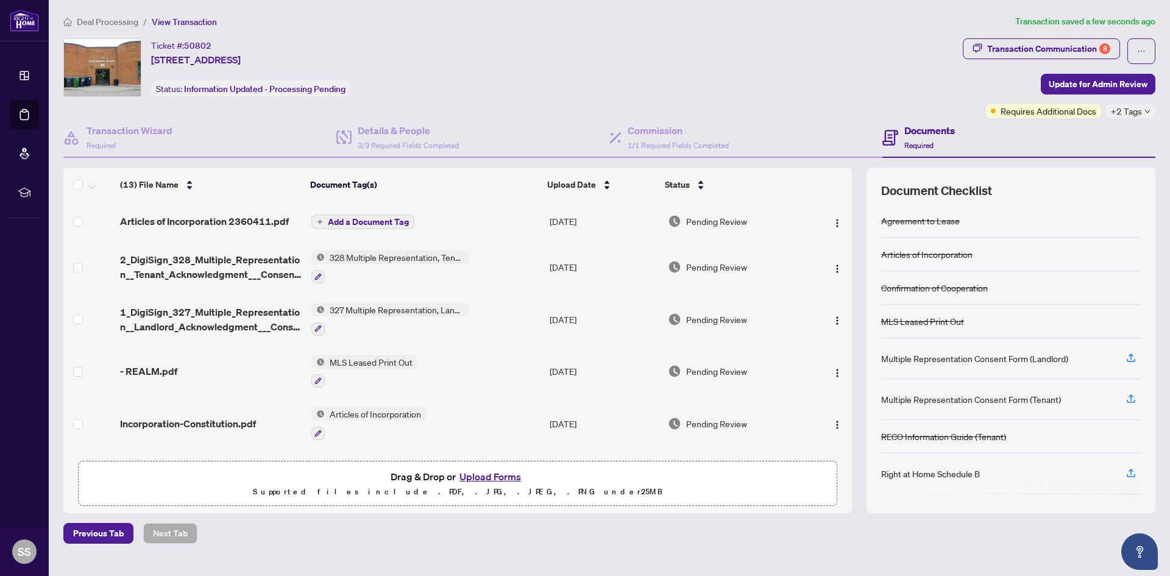
click at [362, 220] on span "Add a Document Tag" at bounding box center [368, 221] width 81 height 9
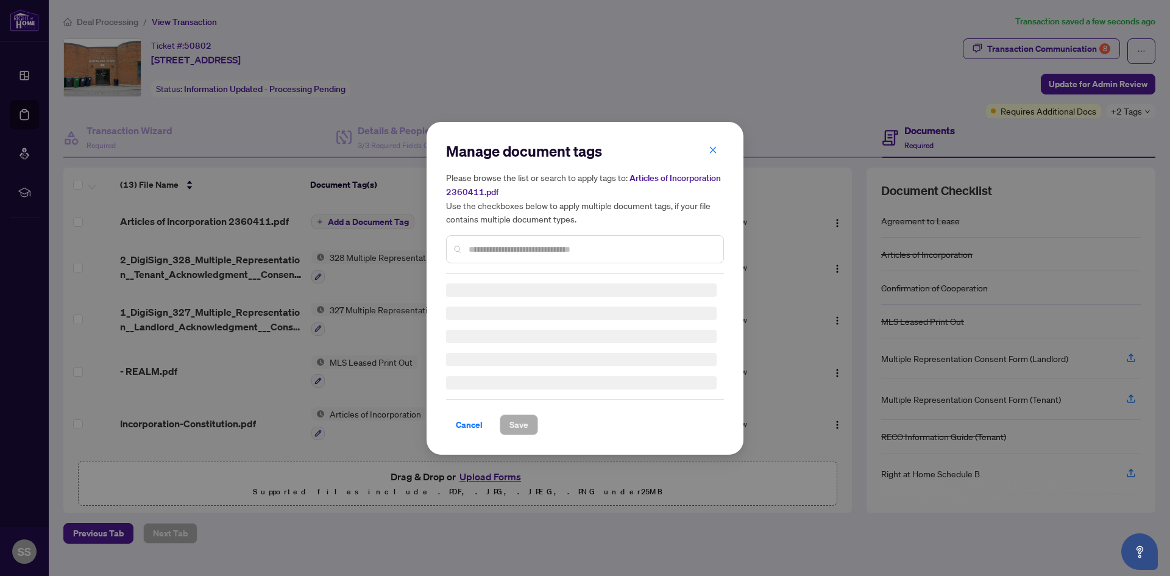
click at [551, 258] on div at bounding box center [585, 249] width 278 height 28
click at [542, 253] on div "Manage document tags Please browse the list or search to apply tags to: Article…" at bounding box center [585, 288] width 278 height 294
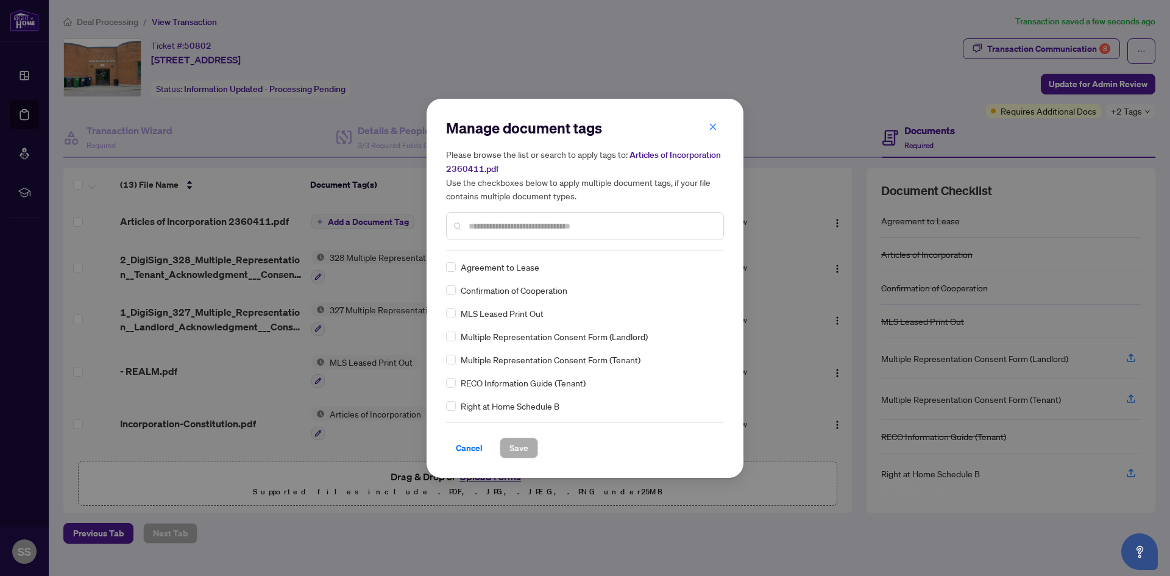
click at [500, 223] on input "text" at bounding box center [590, 225] width 245 height 13
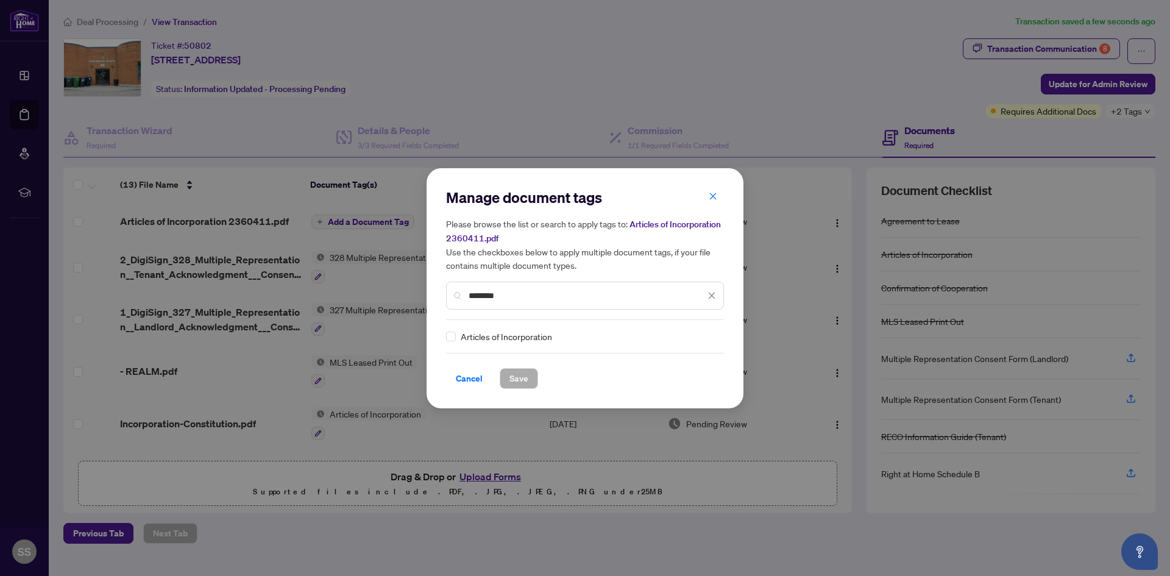
type input "********"
click at [456, 336] on div "Articles of Incorporation" at bounding box center [581, 336] width 270 height 13
click at [516, 377] on span "Save" at bounding box center [518, 378] width 19 height 19
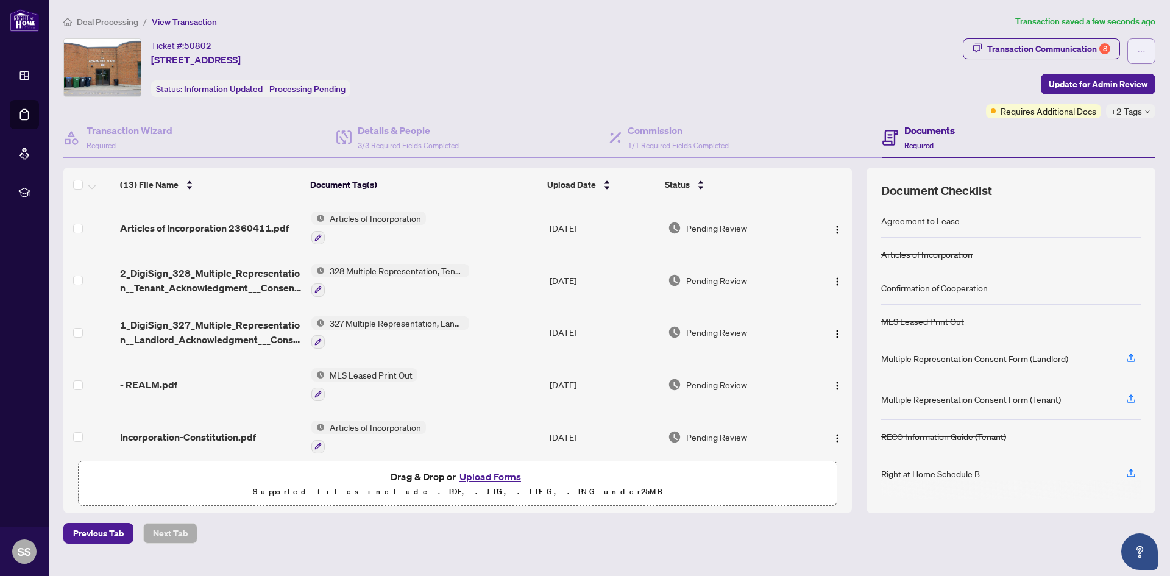
click at [1134, 52] on button "button" at bounding box center [1141, 51] width 28 height 26
click at [882, 66] on div "Ticket #: 50802 17-32 Goodmark Pl, Toronto, Ontario M9W 6J4, Canada Status: Inf…" at bounding box center [510, 67] width 894 height 58
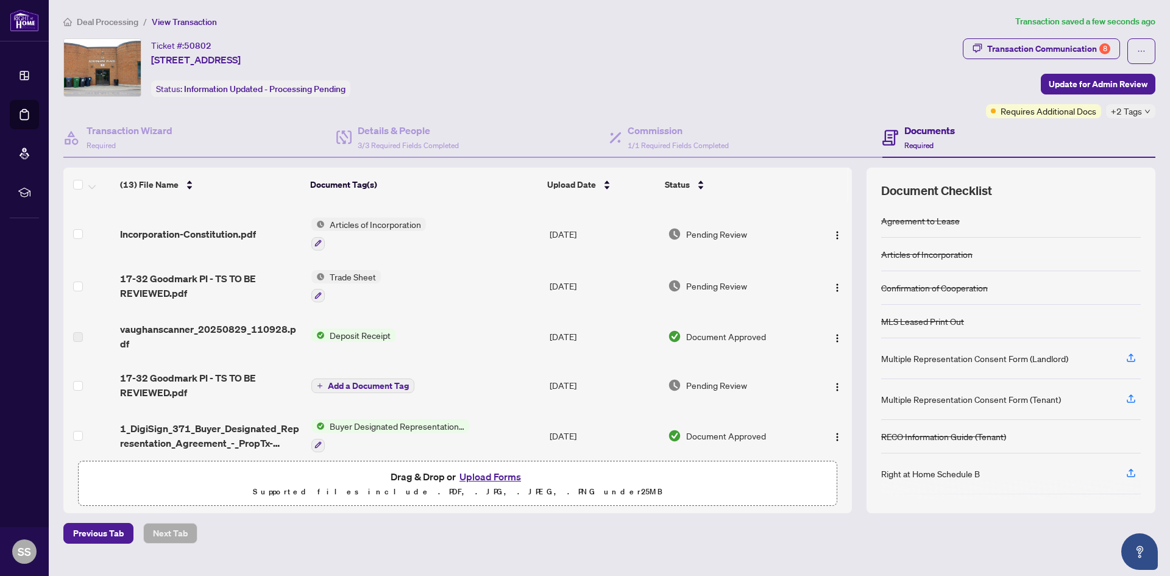
scroll to position [305, 0]
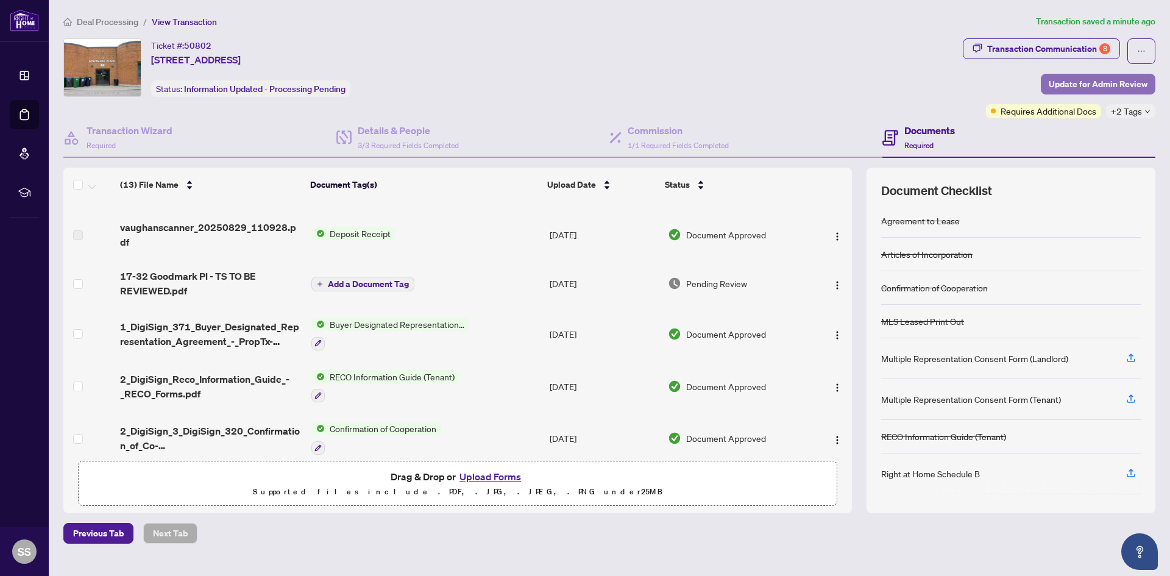
click at [1115, 81] on span "Update for Admin Review" at bounding box center [1097, 83] width 99 height 19
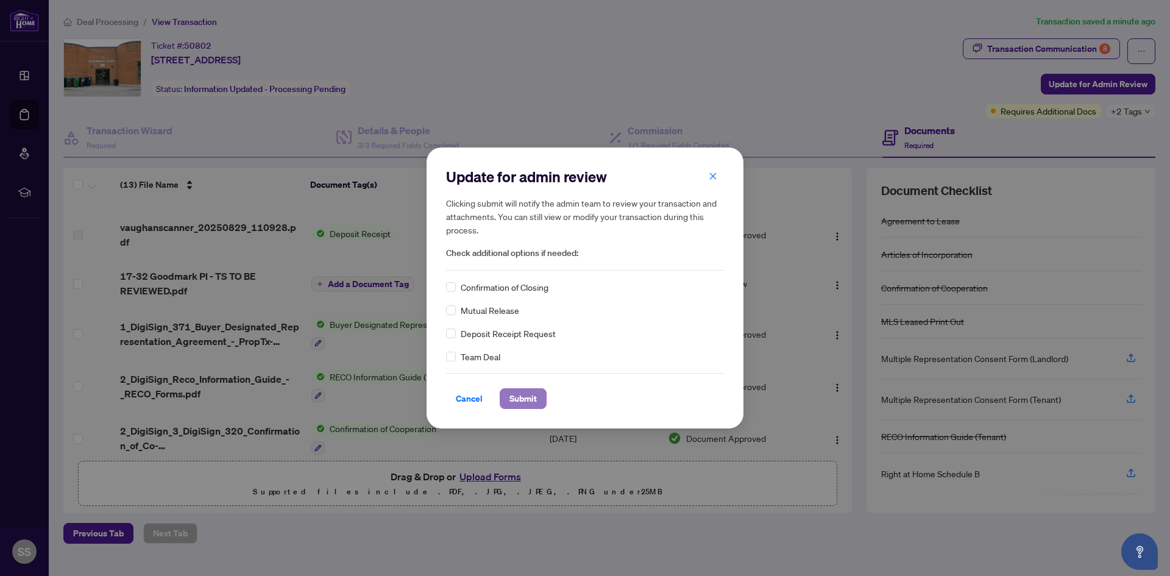
click at [521, 396] on span "Submit" at bounding box center [522, 398] width 27 height 19
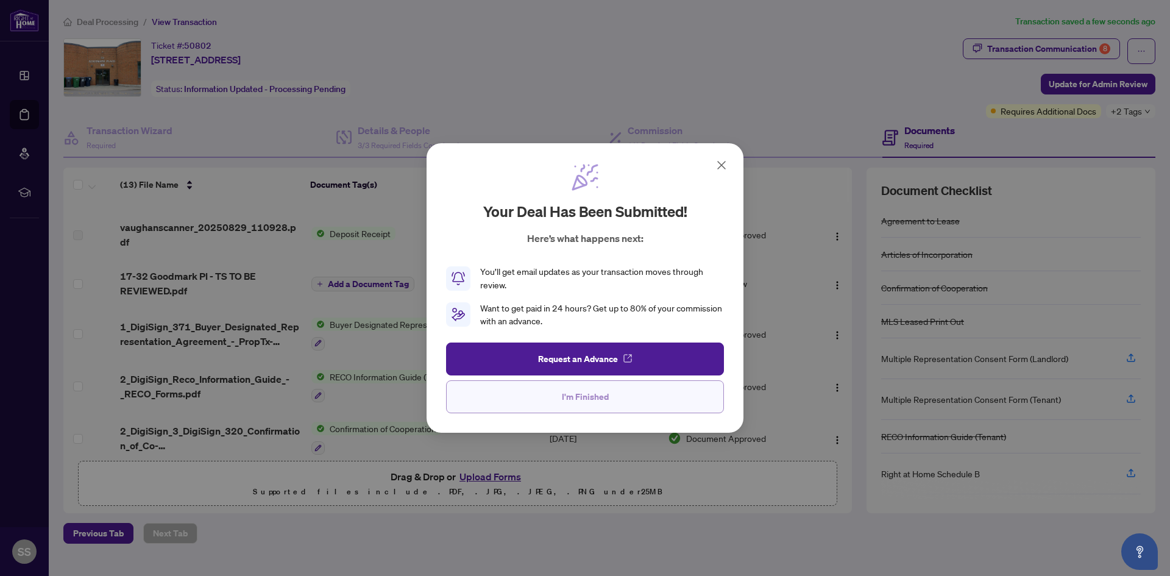
click at [568, 397] on span "I'm Finished" at bounding box center [585, 396] width 47 height 19
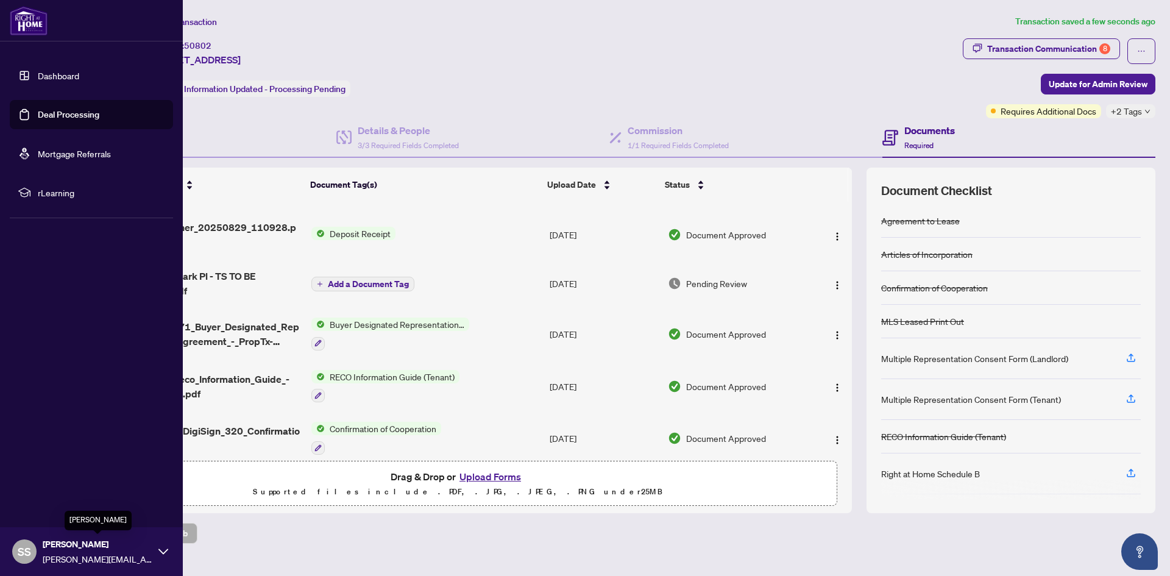
click at [98, 546] on span "Stephen Strazzeri" at bounding box center [98, 543] width 110 height 13
click at [58, 481] on span "Logout" at bounding box center [48, 478] width 27 height 19
